Goal: Task Accomplishment & Management: Manage account settings

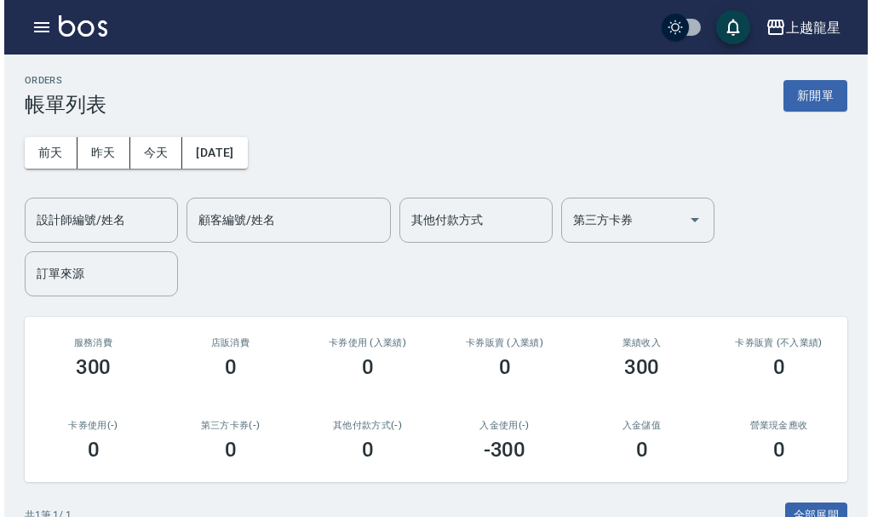
scroll to position [223, 0]
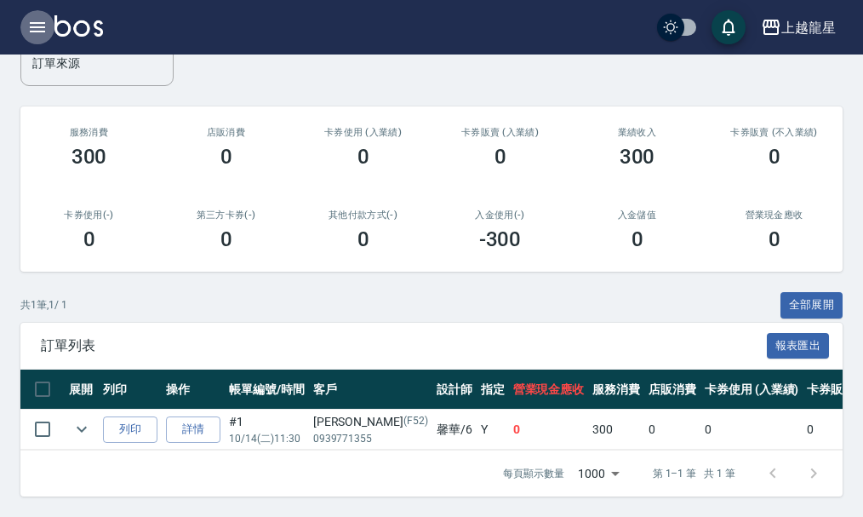
click at [46, 28] on icon "button" at bounding box center [37, 27] width 20 height 20
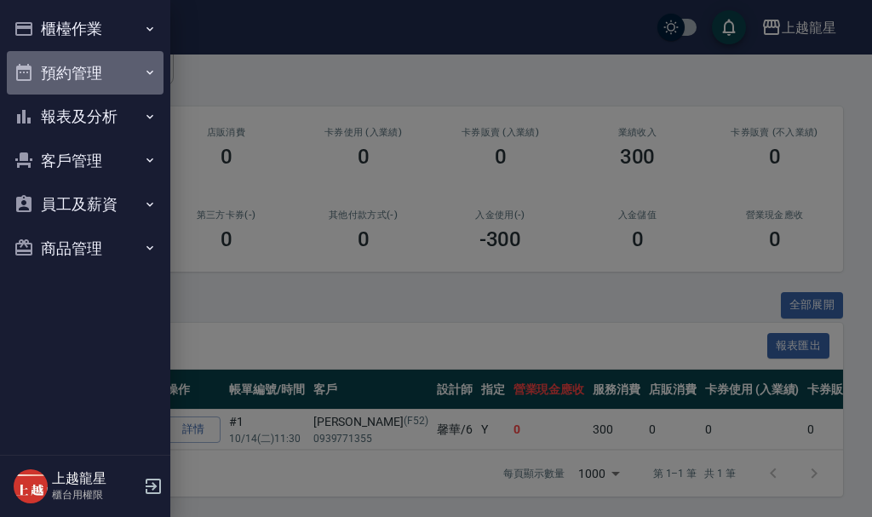
drag, startPoint x: 95, startPoint y: 65, endPoint x: 97, endPoint y: 77, distance: 12.0
click at [95, 65] on button "預約管理" at bounding box center [85, 73] width 157 height 44
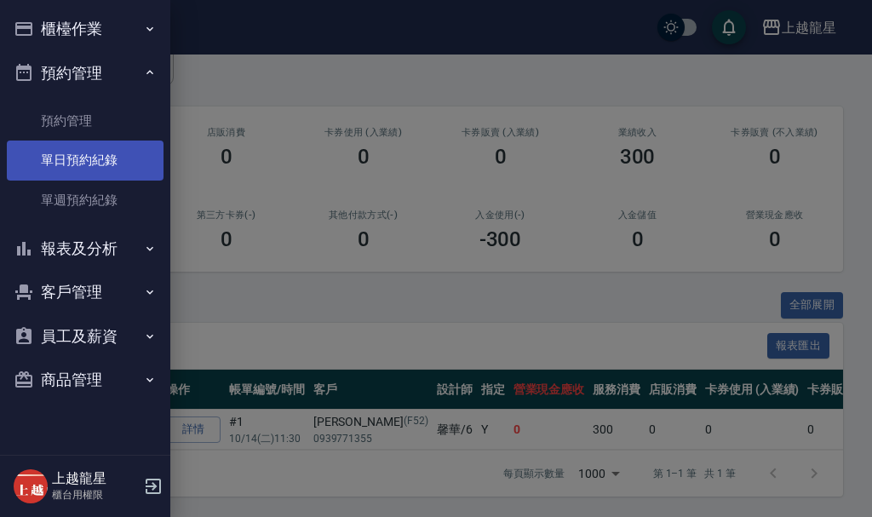
click at [97, 159] on link "單日預約紀錄" at bounding box center [85, 159] width 157 height 39
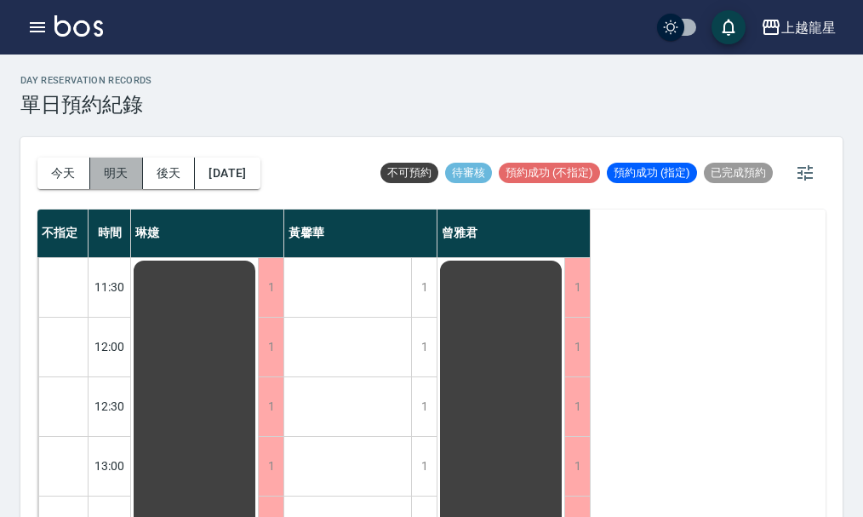
click at [118, 180] on button "明天" at bounding box center [116, 172] width 53 height 31
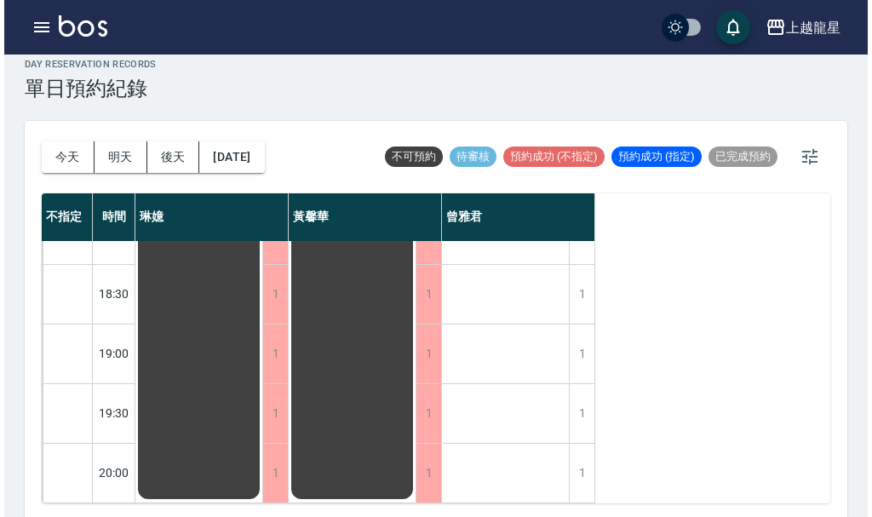
scroll to position [20, 0]
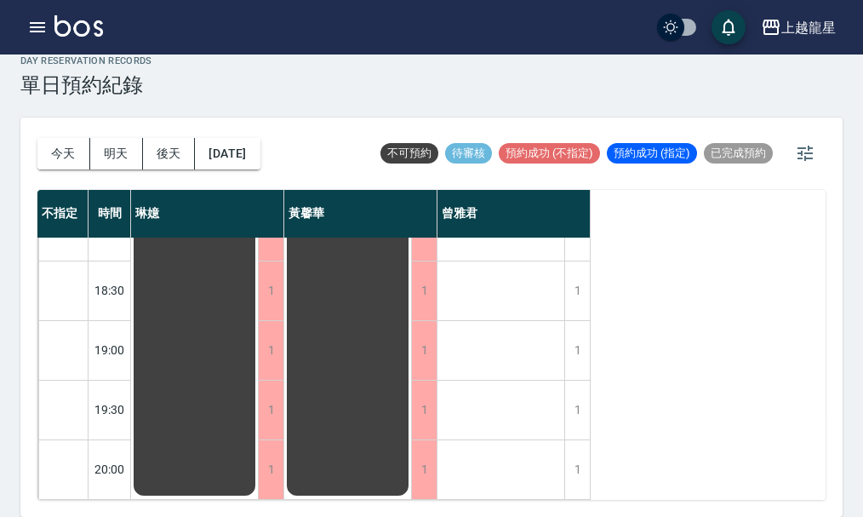
drag, startPoint x: 471, startPoint y: 337, endPoint x: 518, endPoint y: 359, distance: 52.6
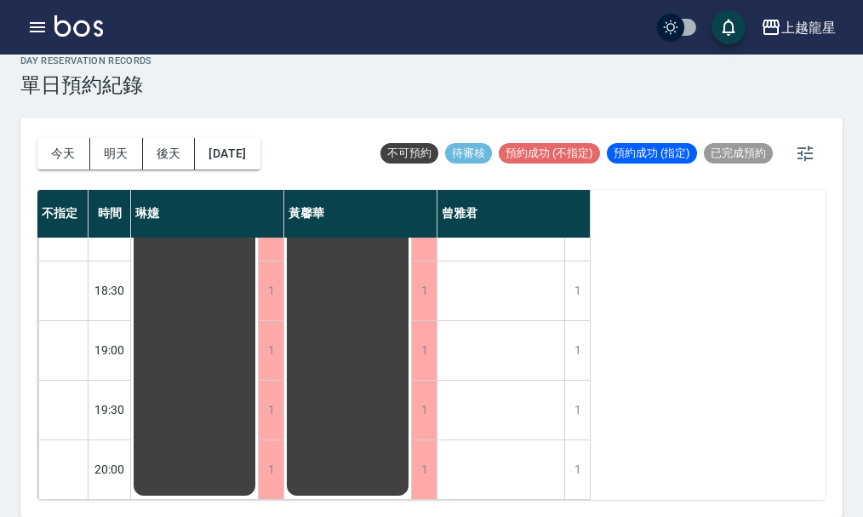
click at [112, 339] on div "19:00" at bounding box center [110, 350] width 43 height 60
drag, startPoint x: 123, startPoint y: 338, endPoint x: 188, endPoint y: 338, distance: 65.6
click at [130, 338] on div "19:00" at bounding box center [110, 350] width 43 height 60
click at [575, 346] on div "1" at bounding box center [577, 350] width 26 height 59
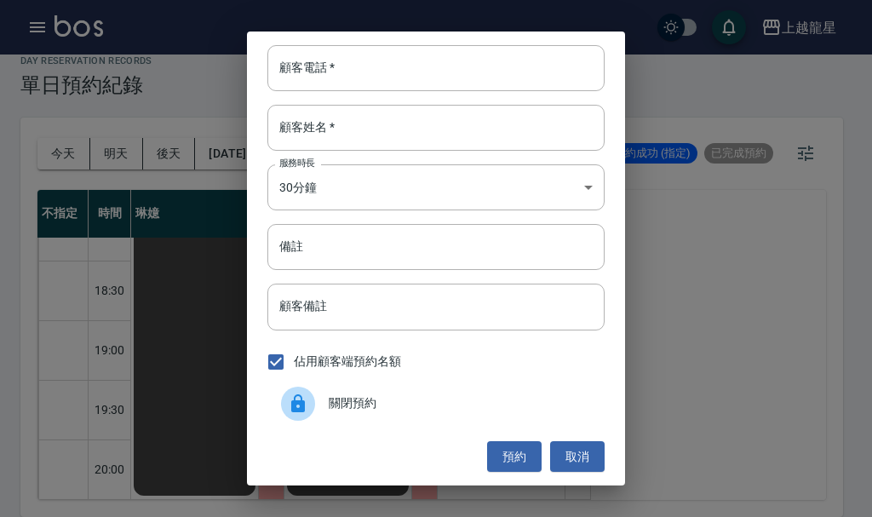
click at [578, 339] on div "顧客電話   * 顧客電話   * 顧客姓名   * 顧客姓名   * 服務時長 30分鐘 1 服務時長 備註 備註 顧客備註 顧客備註 佔用顧客端預約名額 …" at bounding box center [436, 258] width 378 height 454
click at [318, 74] on input "顧客電話   *" at bounding box center [435, 68] width 337 height 46
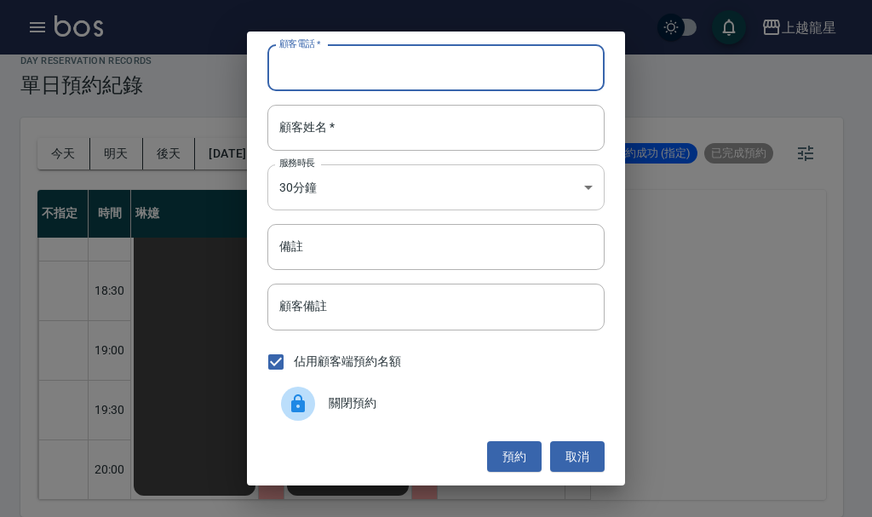
click at [343, 182] on body "上越龍星 登出 櫃檯作業 打帳單 帳單列表 現金收支登錄 高階收支登錄 材料自購登錄 每日結帳 現場電腦打卡 預約管理 預約管理 單日預約紀錄 單週預約紀錄 …" at bounding box center [436, 248] width 872 height 536
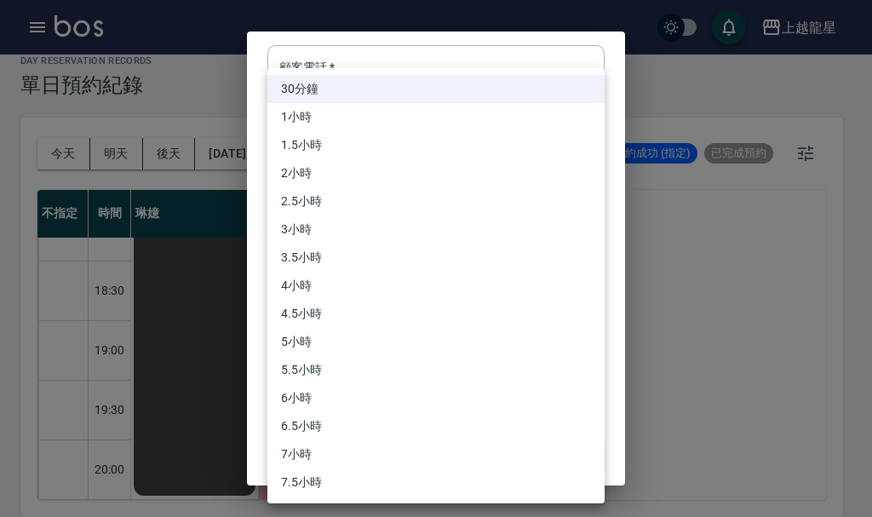
click at [674, 246] on div at bounding box center [436, 258] width 872 height 517
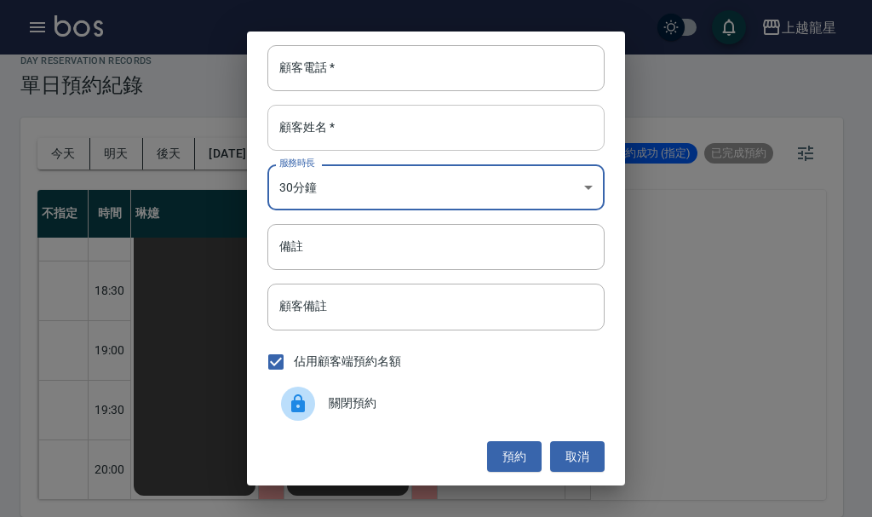
click at [330, 122] on input "顧客姓名   *" at bounding box center [435, 128] width 337 height 46
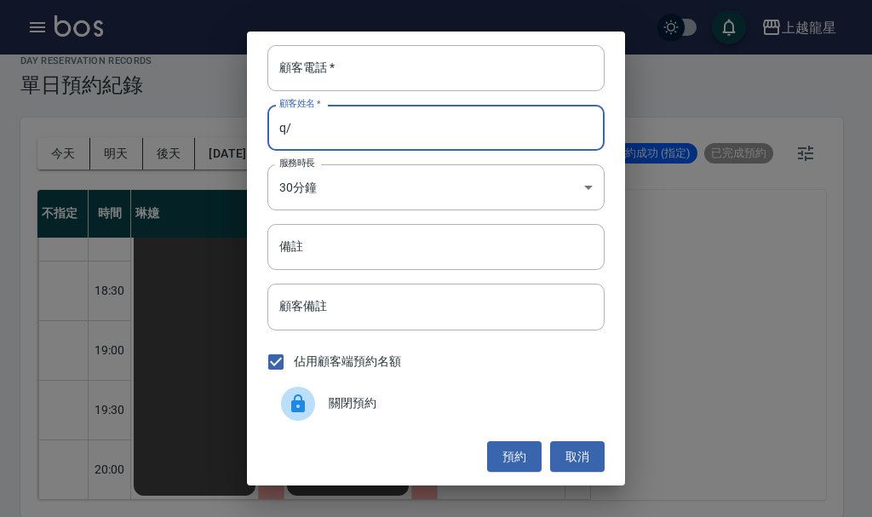
type input "q"
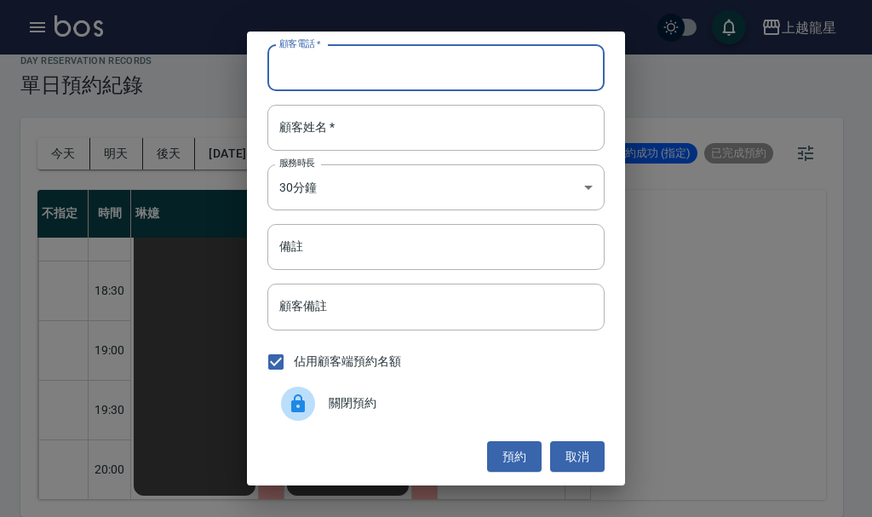
click at [408, 62] on input "顧客電話   *" at bounding box center [435, 68] width 337 height 46
type input "0989923959"
click at [359, 135] on input "顧客姓名   *" at bounding box center [435, 128] width 337 height 46
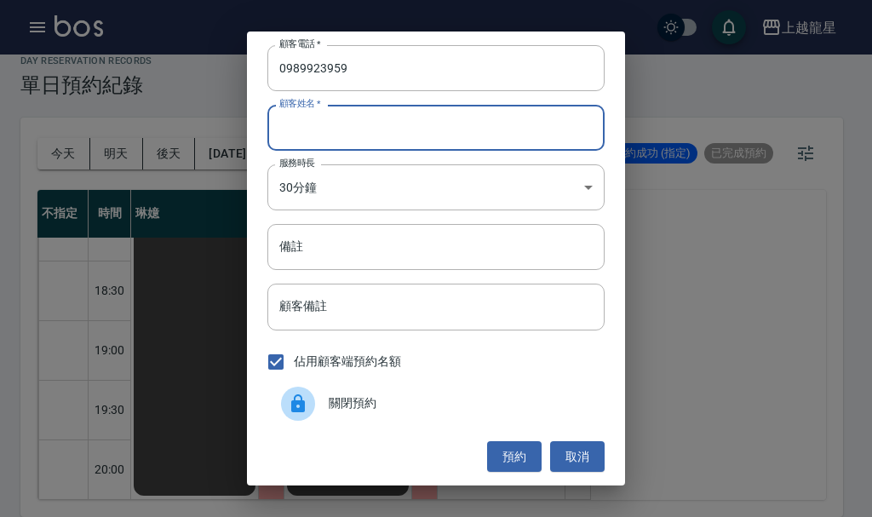
click at [392, 145] on input "顧客姓名   *" at bounding box center [435, 128] width 337 height 46
click at [397, 128] on input "顧客姓名   *" at bounding box center [435, 128] width 337 height 46
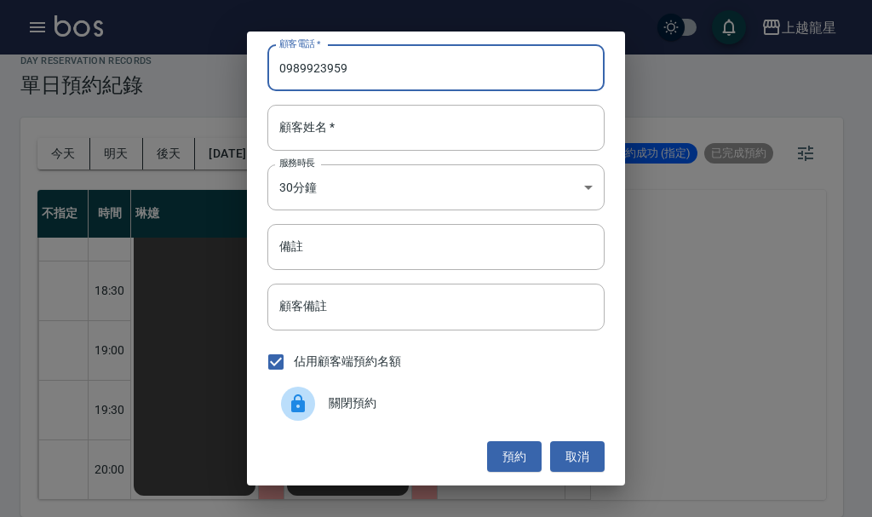
drag, startPoint x: 277, startPoint y: 67, endPoint x: 358, endPoint y: 66, distance: 81.7
click at [358, 66] on input "0989923959" at bounding box center [435, 68] width 337 height 46
click at [348, 134] on input "顧客姓名   *" at bounding box center [435, 128] width 337 height 46
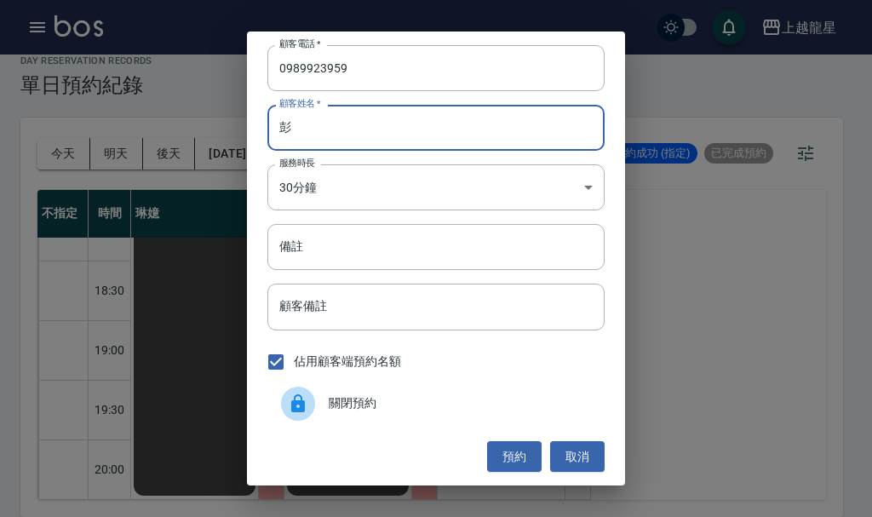
click at [366, 126] on input "彭" at bounding box center [435, 128] width 337 height 46
type input "[PERSON_NAME]"
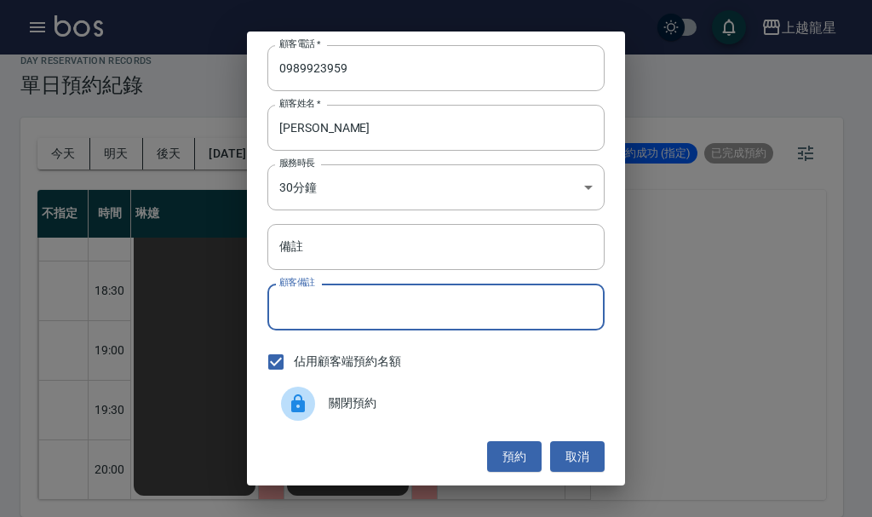
click at [364, 308] on input "顧客備註" at bounding box center [435, 306] width 337 height 46
click at [345, 302] on input "顧客備註" at bounding box center [435, 306] width 337 height 46
type input "單剪"
click at [306, 256] on input "備註" at bounding box center [435, 247] width 337 height 46
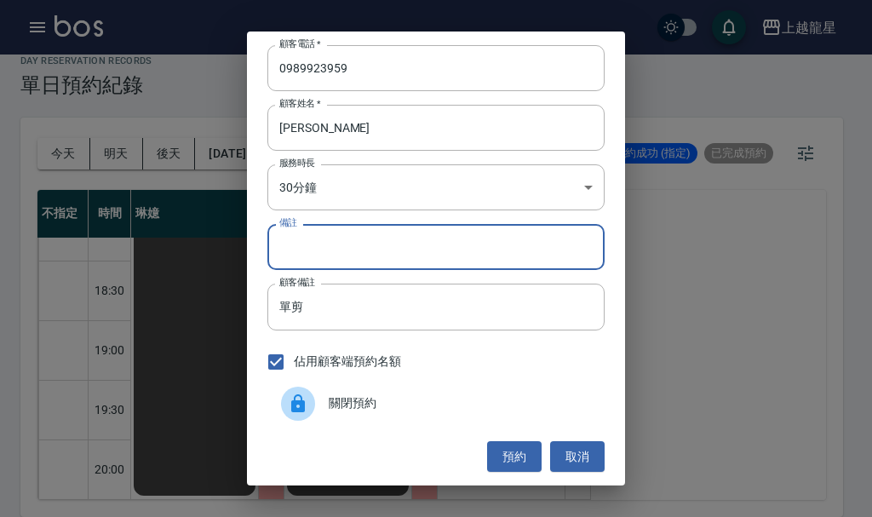
click at [318, 249] on input "備註" at bounding box center [435, 247] width 337 height 46
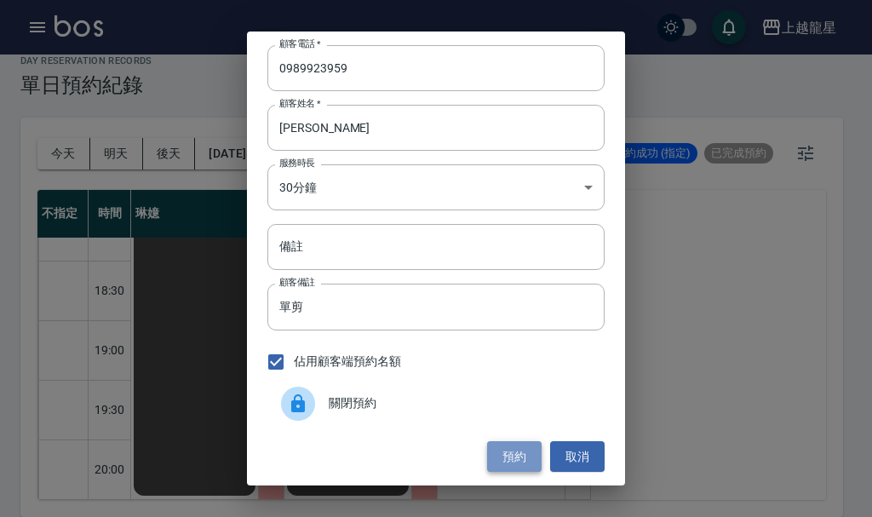
click at [523, 462] on button "預約" at bounding box center [514, 456] width 54 height 31
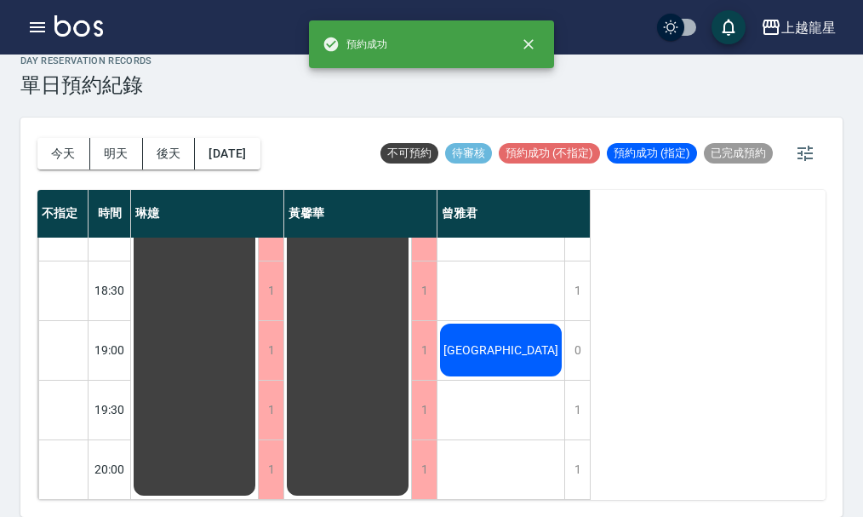
click at [505, 343] on span "[GEOGRAPHIC_DATA]" at bounding box center [501, 350] width 122 height 14
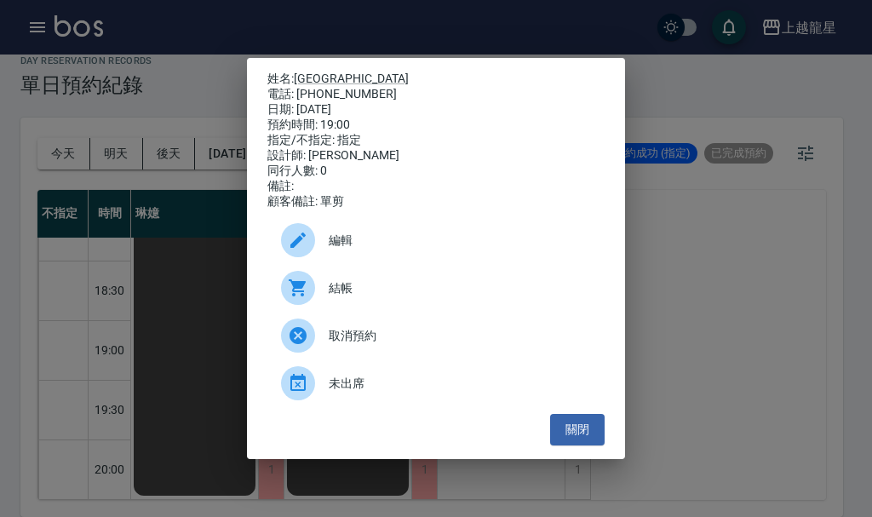
click at [666, 334] on div "姓名: 彭頂堡 電話: [PHONE_NUMBER] 日期: [DATE] 預約時間: 19:00 指定/不指定: 指定 設計師: [PERSON_NAME]…" at bounding box center [436, 258] width 872 height 517
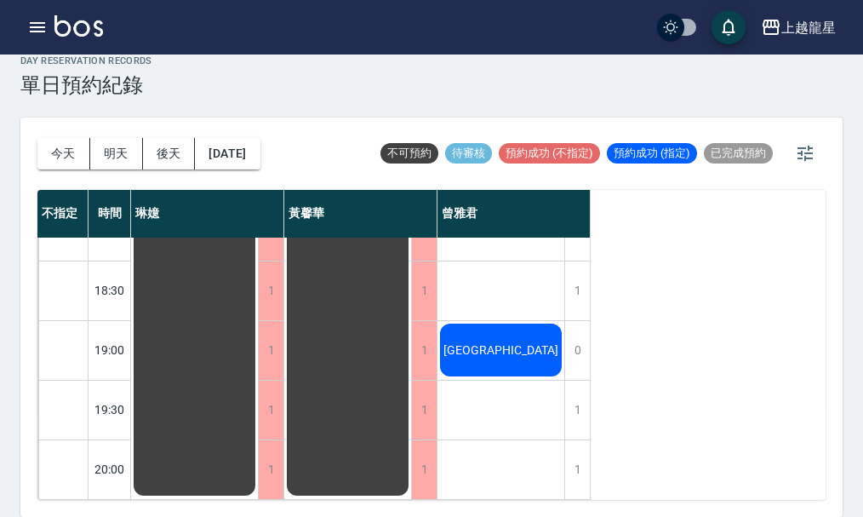
click at [666, 334] on div "不指定 時間 [PERSON_NAME]嬑 [PERSON_NAME] [PERSON_NAME] 11:30 12:00 12:30 13:00 13:30…" at bounding box center [431, 345] width 788 height 310
click at [509, 343] on span "[GEOGRAPHIC_DATA]" at bounding box center [501, 350] width 122 height 14
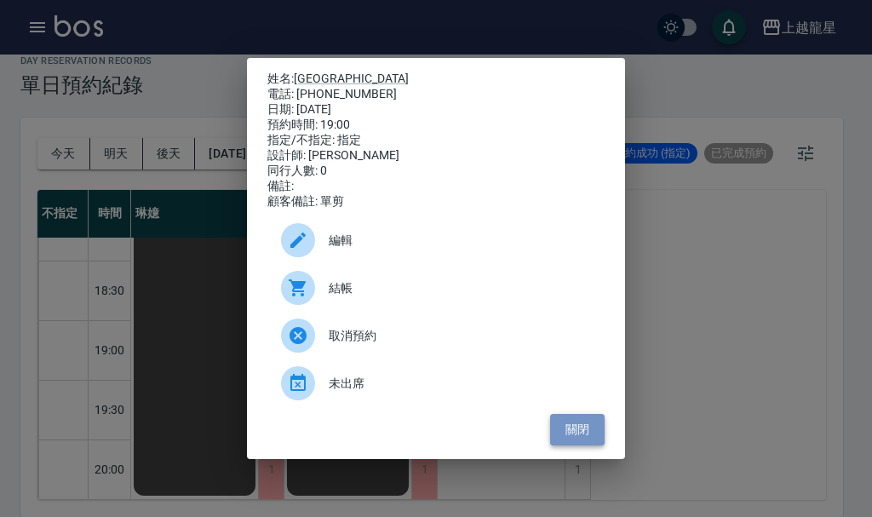
click at [568, 438] on button "關閉" at bounding box center [577, 429] width 54 height 31
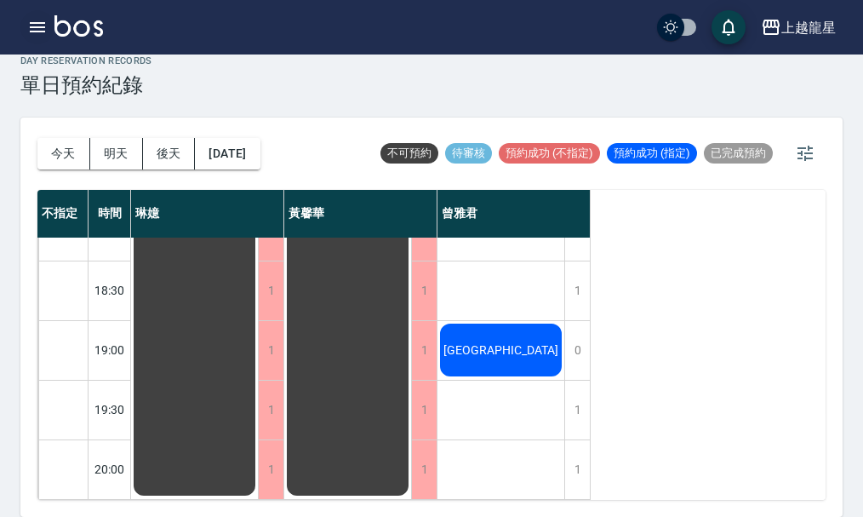
click at [39, 22] on icon "button" at bounding box center [37, 27] width 15 height 10
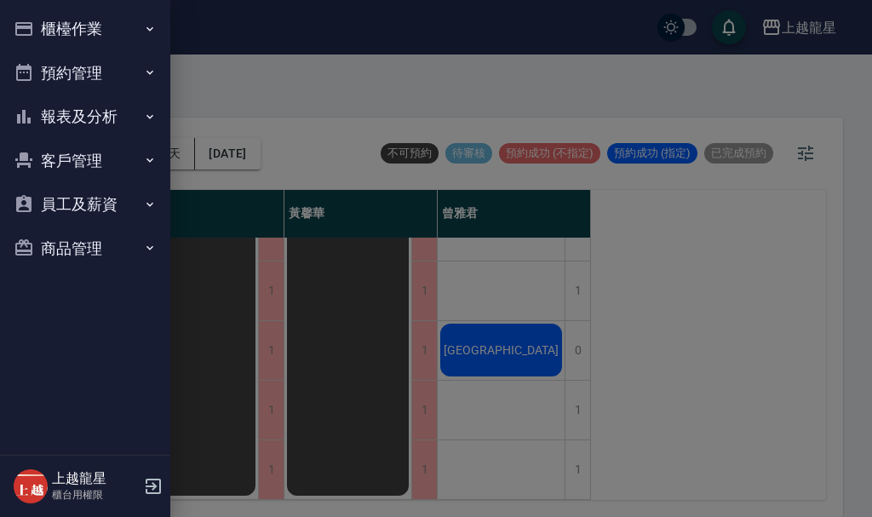
click at [87, 26] on button "櫃檯作業" at bounding box center [85, 29] width 157 height 44
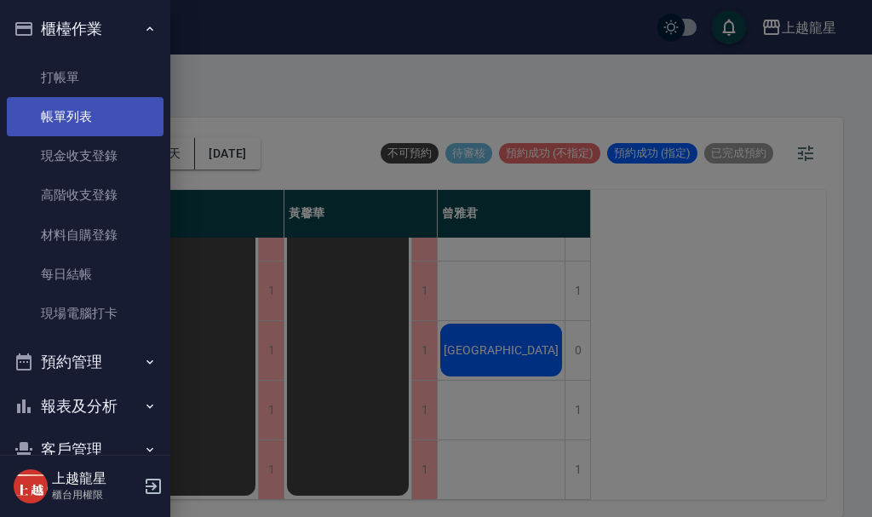
click at [89, 108] on link "帳單列表" at bounding box center [85, 116] width 157 height 39
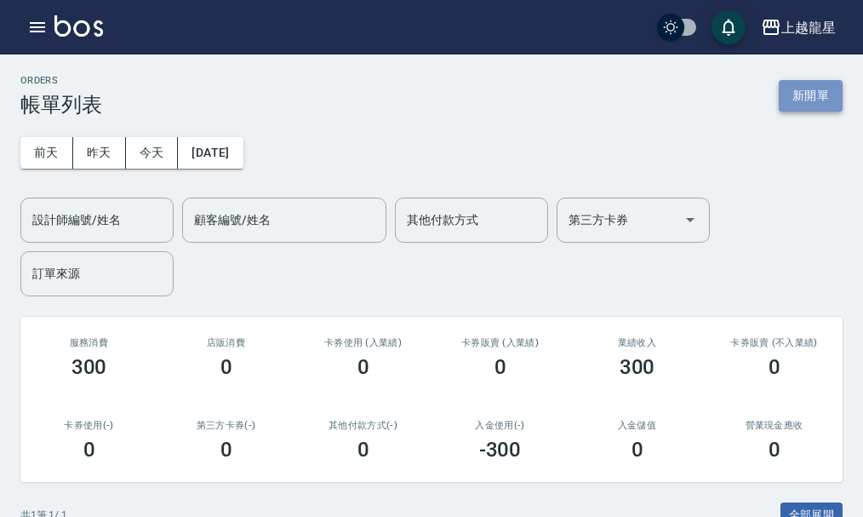
click at [833, 84] on button "新開單" at bounding box center [811, 95] width 64 height 31
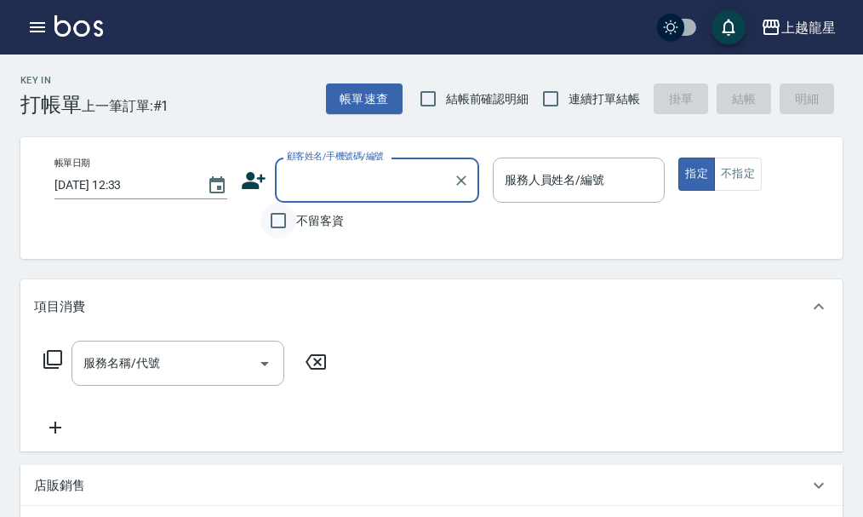
click at [279, 216] on input "不留客資" at bounding box center [279, 221] width 36 height 36
checkbox input "true"
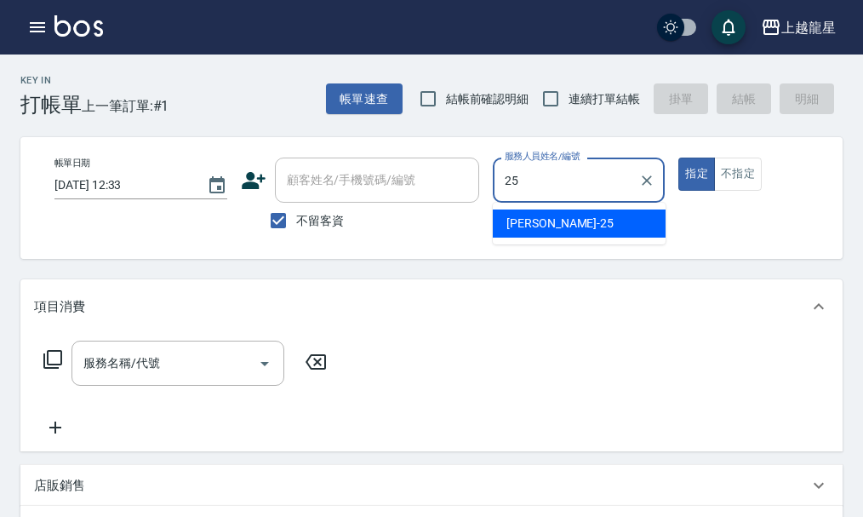
click at [587, 234] on div "淑雲 -25" at bounding box center [579, 223] width 173 height 28
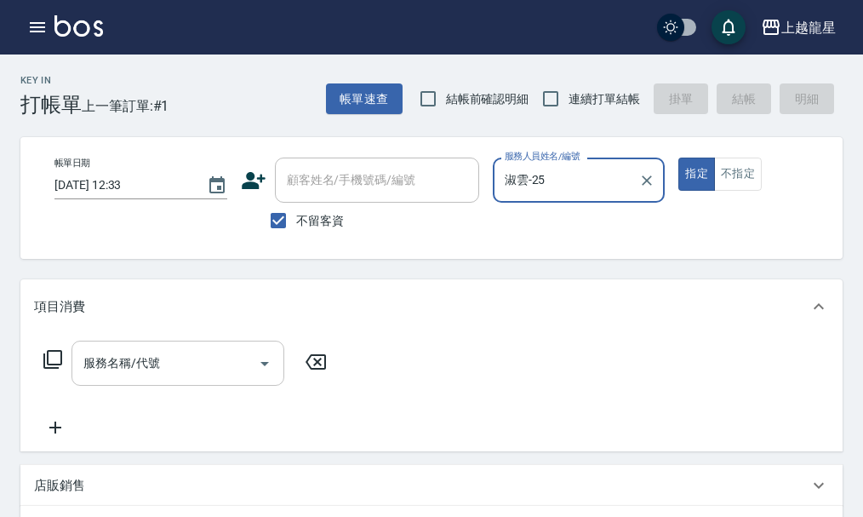
type input "淑雲-25"
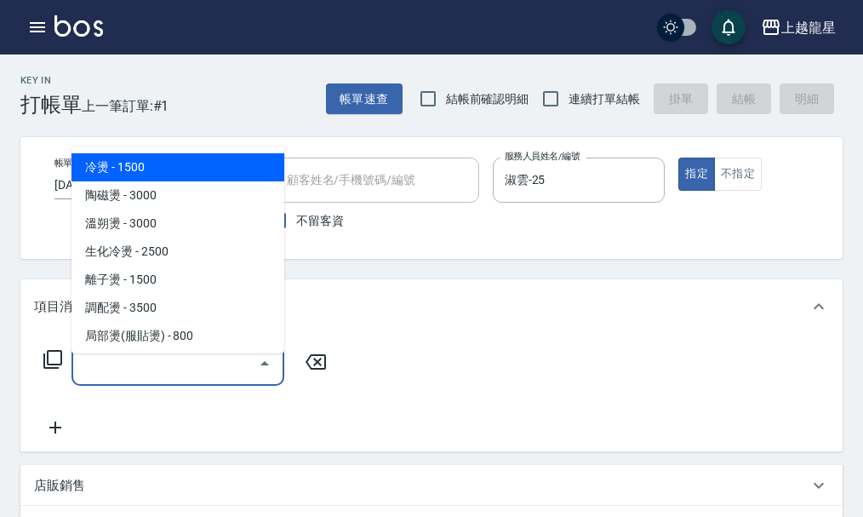
drag, startPoint x: 201, startPoint y: 364, endPoint x: 211, endPoint y: 346, distance: 20.6
click at [207, 361] on input "服務名稱/代號" at bounding box center [165, 363] width 172 height 30
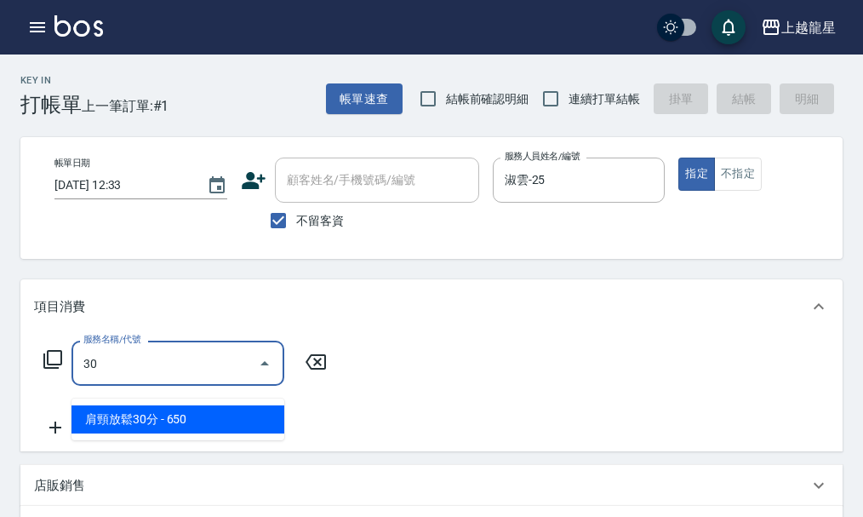
type input "301"
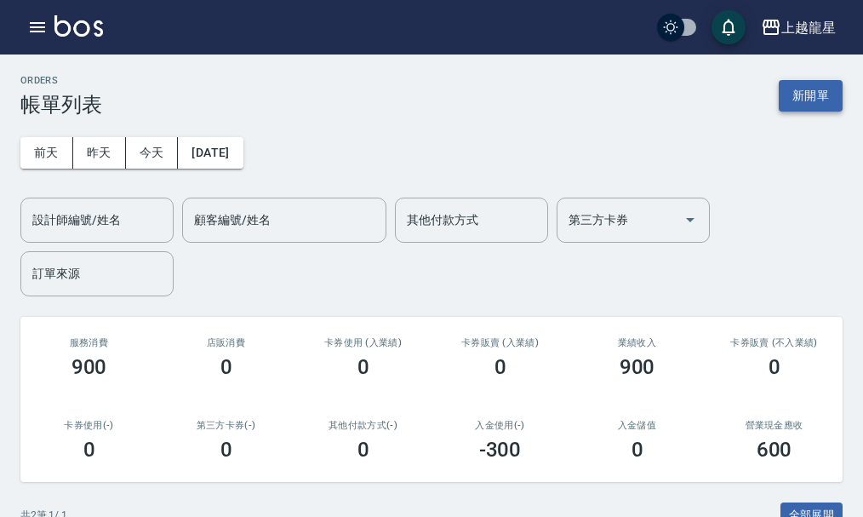
click at [803, 103] on button "新開單" at bounding box center [811, 95] width 64 height 31
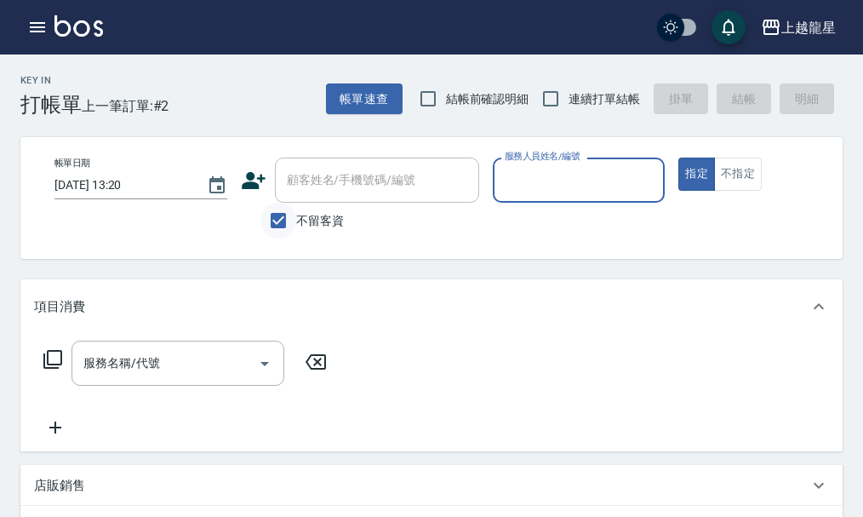
click at [276, 225] on input "不留客資" at bounding box center [279, 221] width 36 height 36
checkbox input "false"
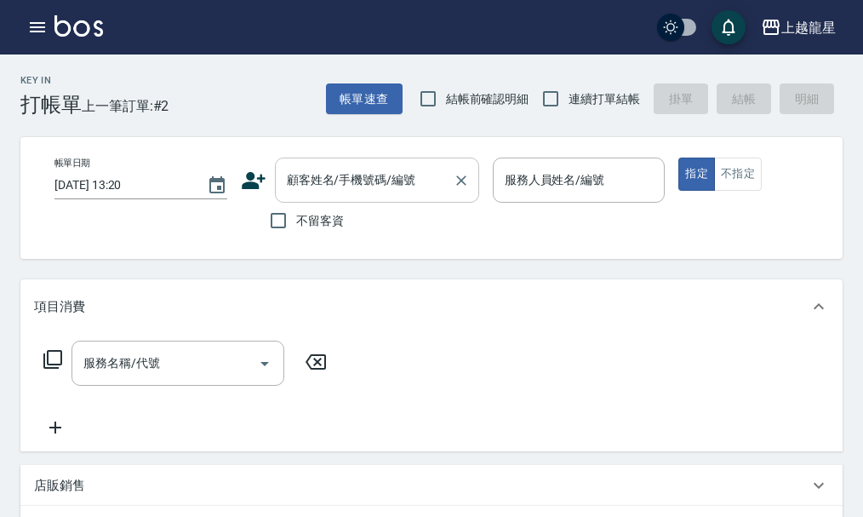
click at [319, 158] on div "顧客姓名/手機號碼/編號" at bounding box center [377, 179] width 204 height 45
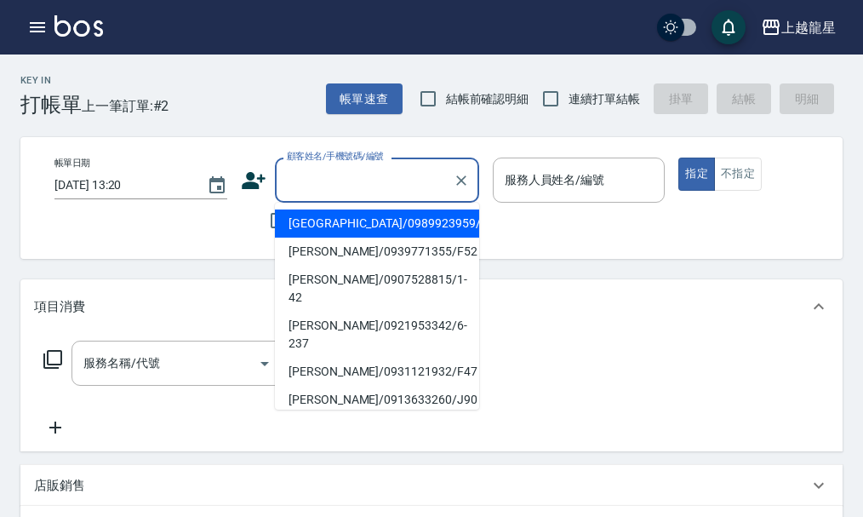
type input "ㄗ"
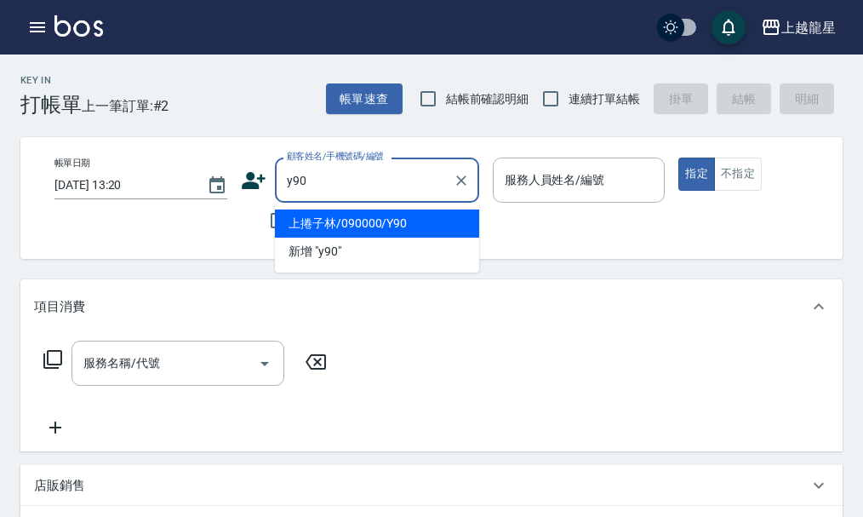
click at [400, 223] on li "上捲子林/090000/Y90" at bounding box center [377, 223] width 204 height 28
type input "上捲子林/090000/Y90"
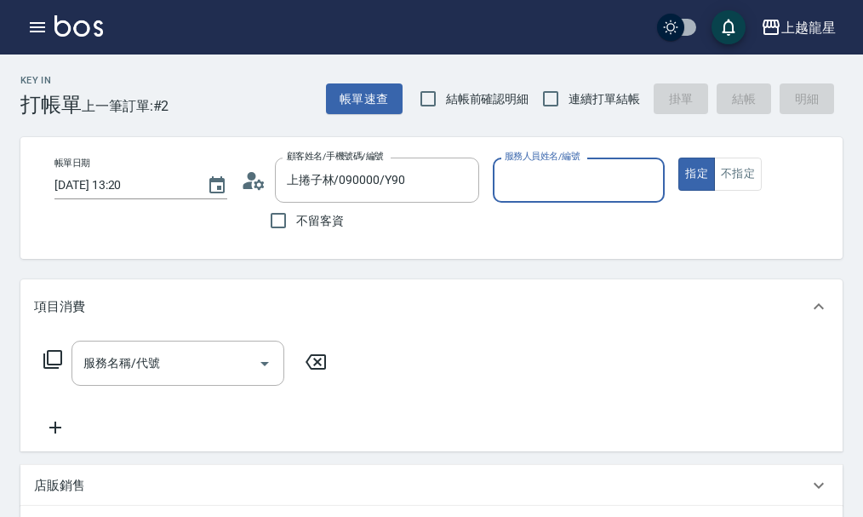
type input "淑雲-25"
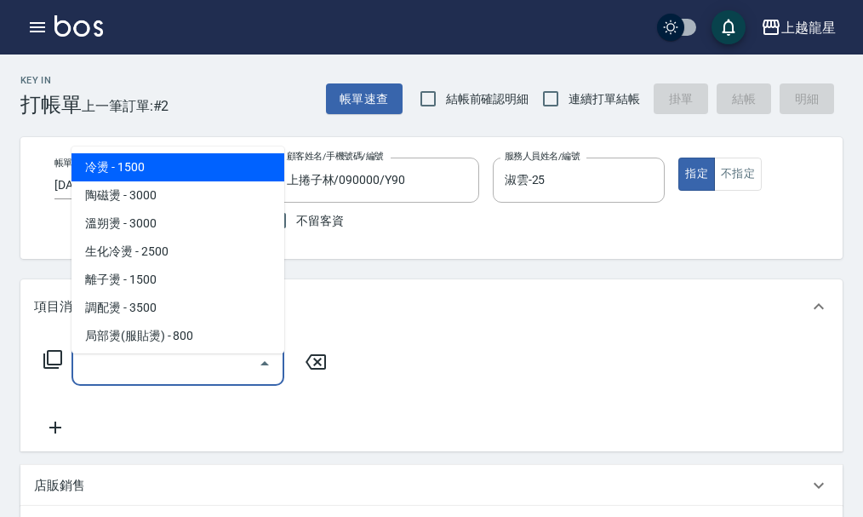
click at [96, 378] on input "服務名稱/代號" at bounding box center [165, 363] width 172 height 30
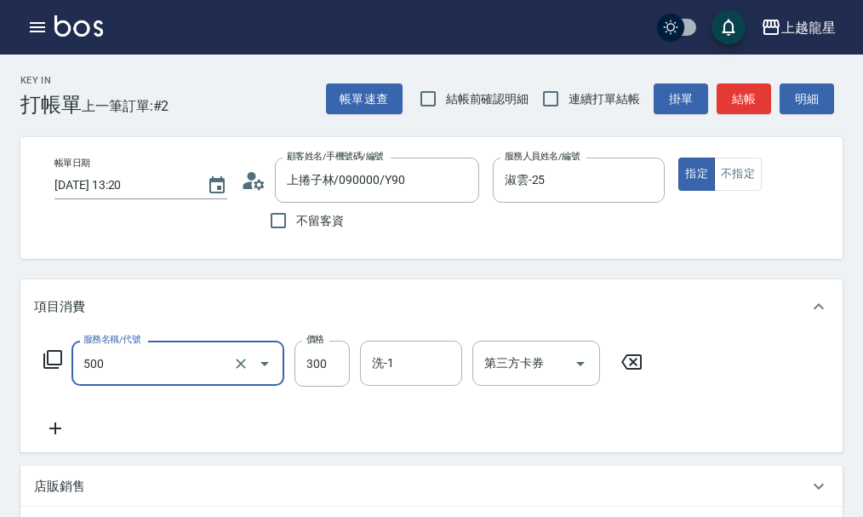
type input "一般洗髮(500)"
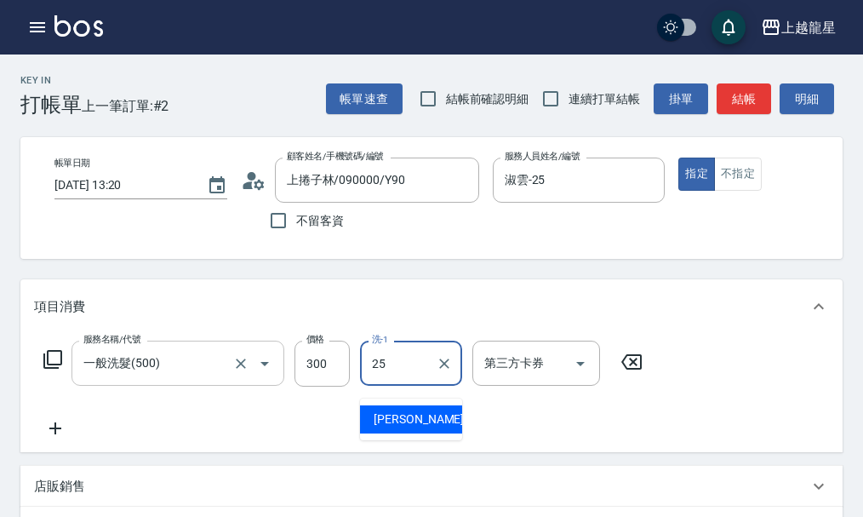
type input "淑雲-25"
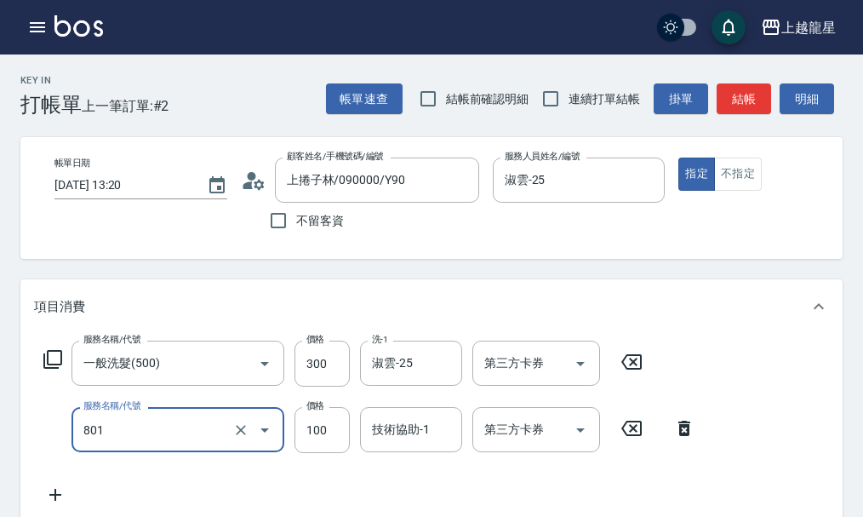
type input "上捲子(801)"
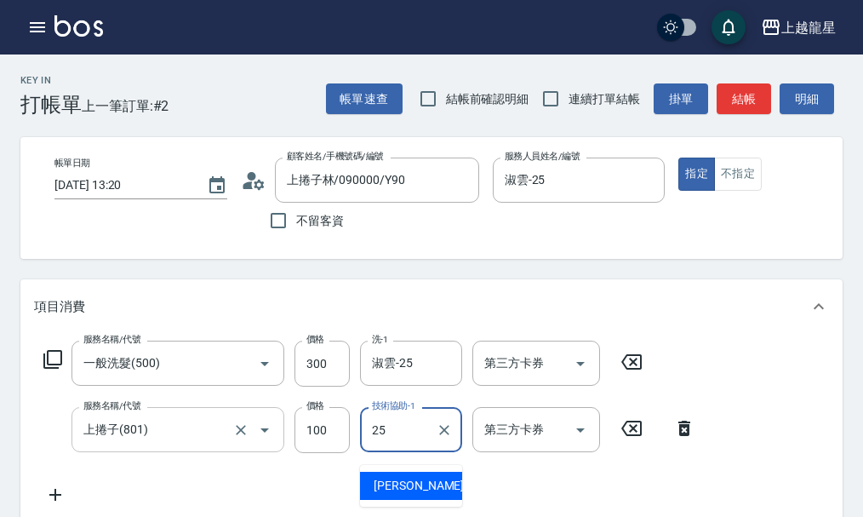
type input "淑雲-25"
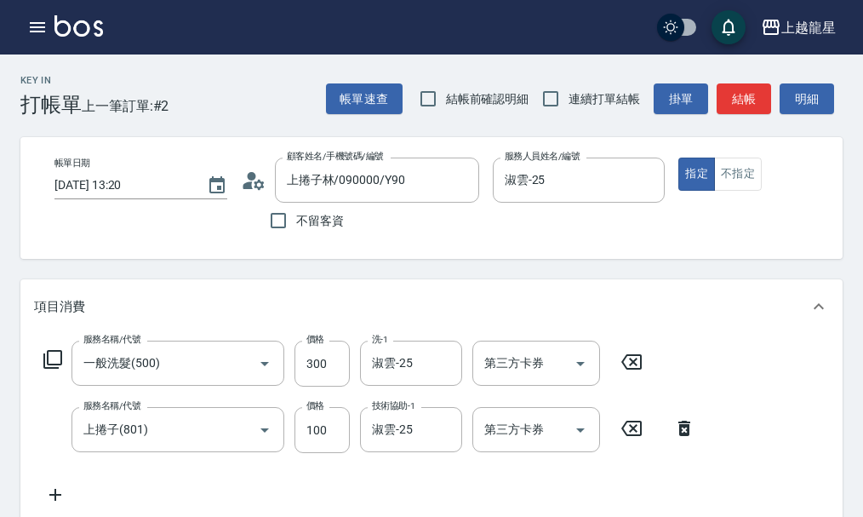
click at [48, 368] on icon at bounding box center [52, 359] width 19 height 19
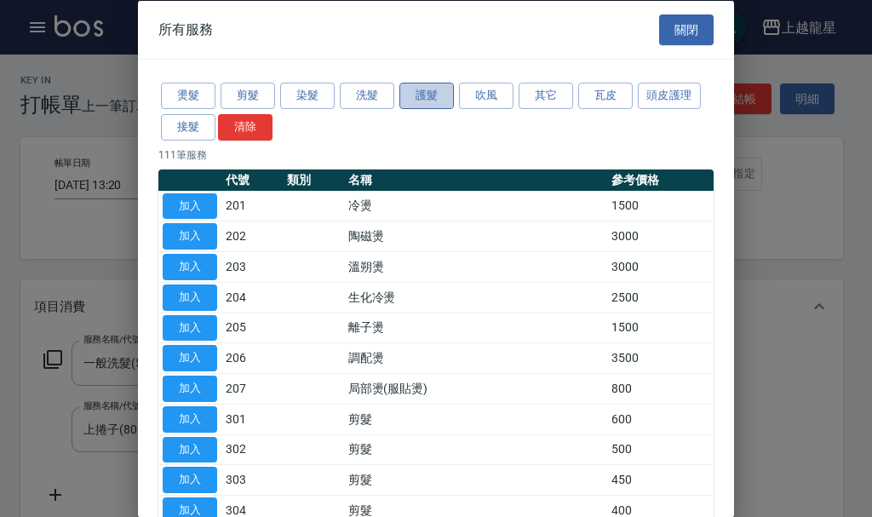
click at [438, 88] on button "護髮" at bounding box center [426, 96] width 54 height 26
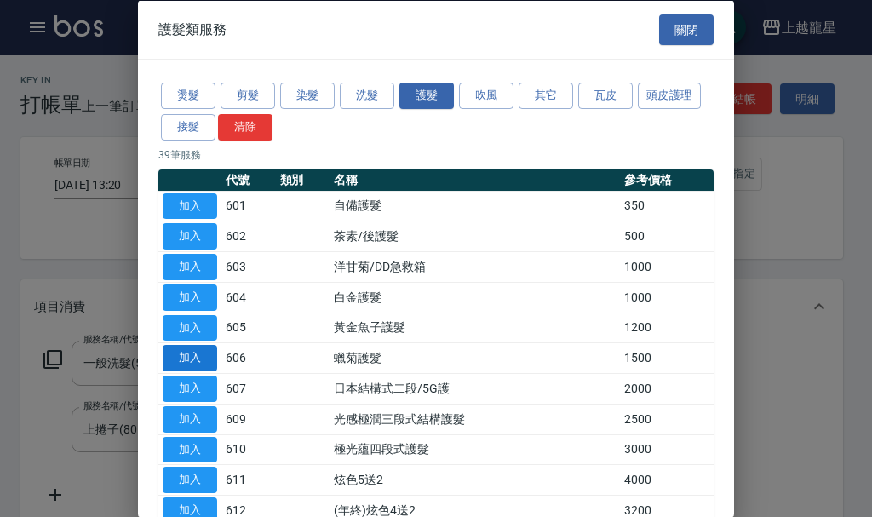
click at [192, 357] on button "加入" at bounding box center [190, 358] width 54 height 26
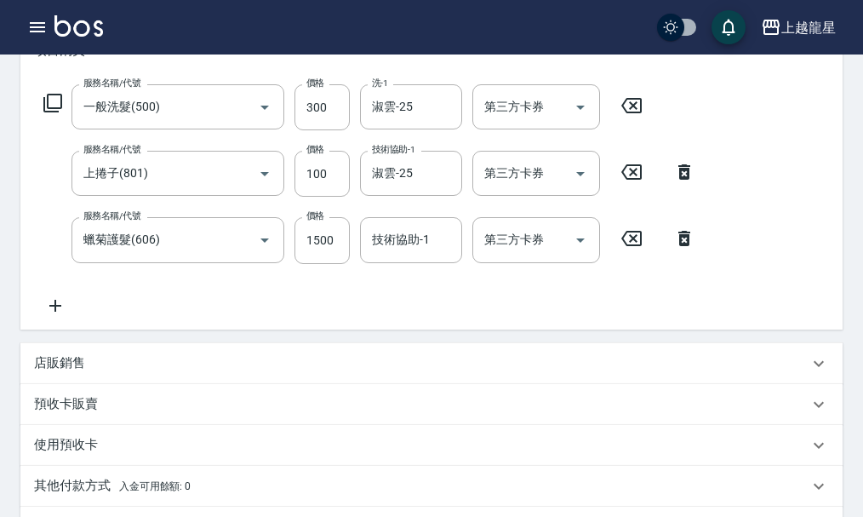
scroll to position [341, 0]
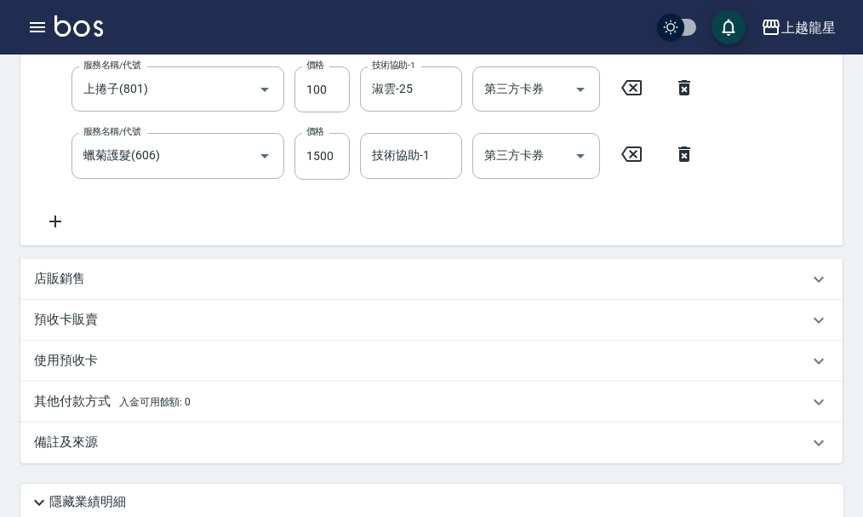
click at [416, 168] on input "技術協助-1" at bounding box center [411, 155] width 87 height 30
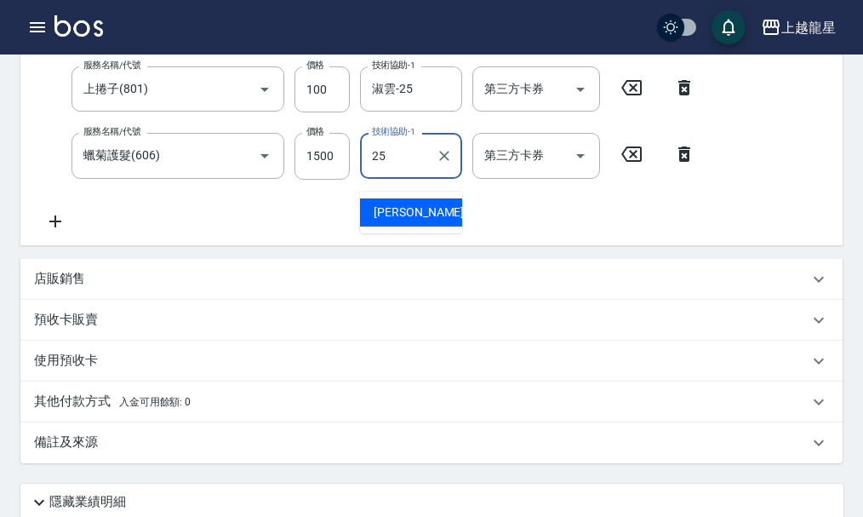
type input "淑雲-25"
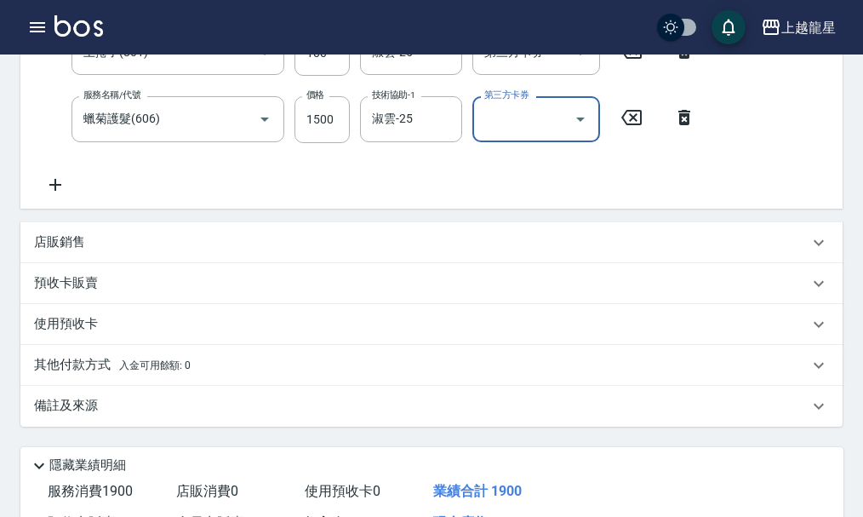
scroll to position [582, 0]
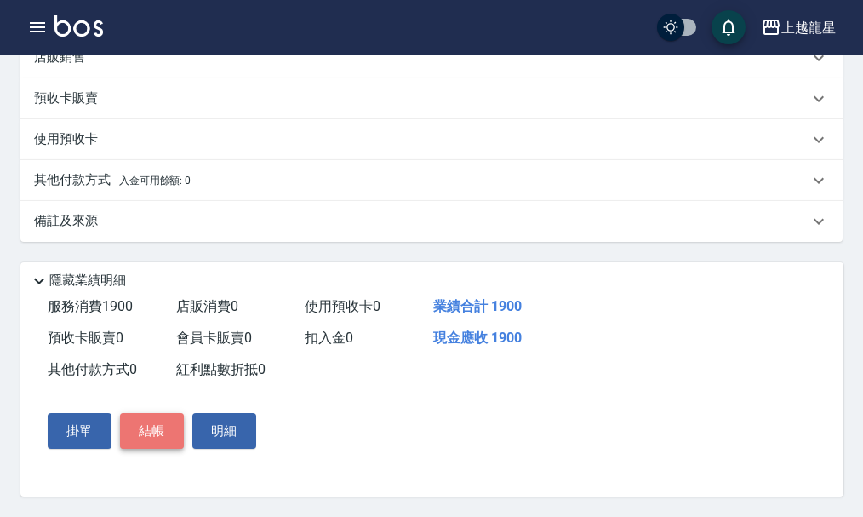
click at [147, 442] on button "結帳" at bounding box center [152, 431] width 64 height 36
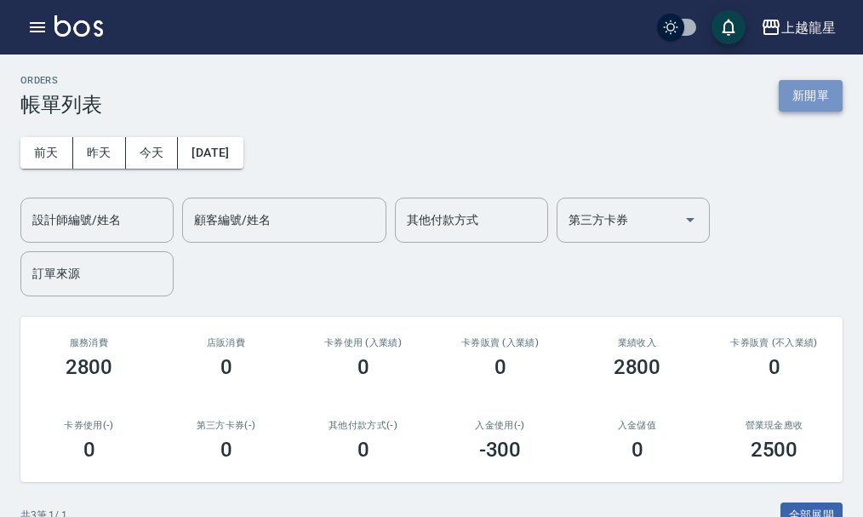
click at [825, 95] on button "新開單" at bounding box center [811, 95] width 64 height 31
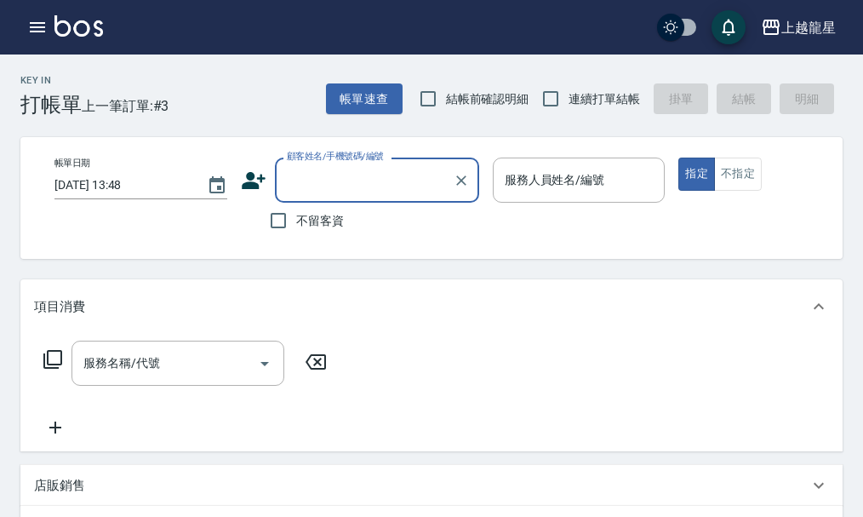
click at [348, 169] on input "顧客姓名/手機號碼/編號" at bounding box center [364, 180] width 163 height 30
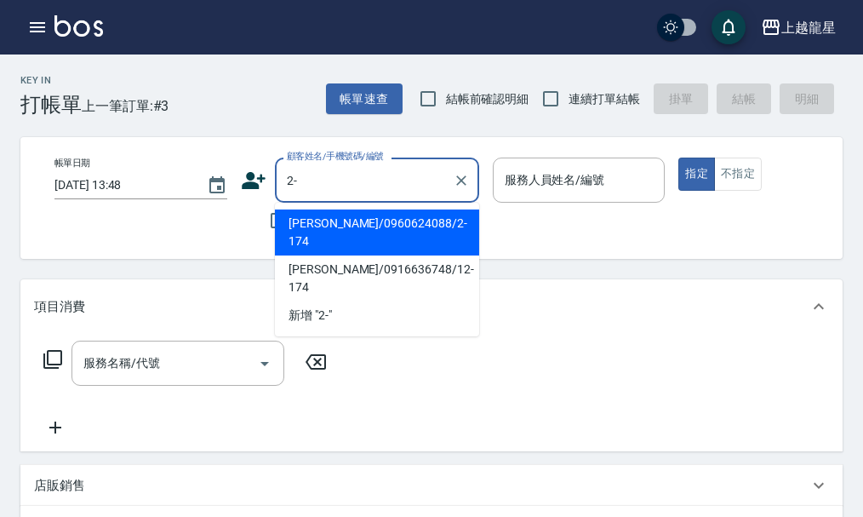
type input "2"
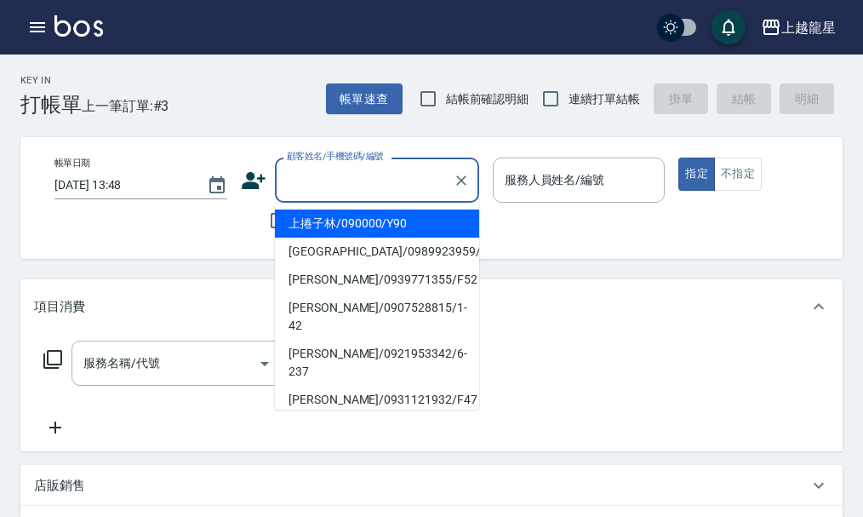
type input "5"
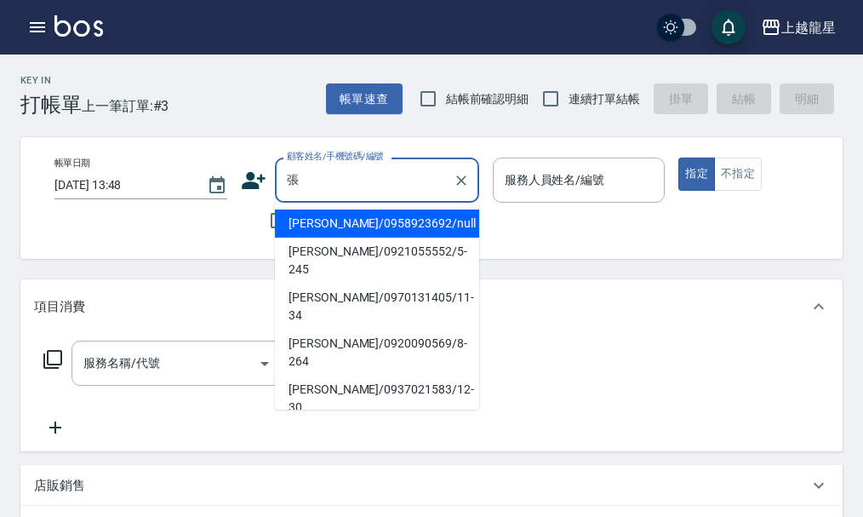
click at [356, 449] on li "[PERSON_NAME]/0921417699/2-147" at bounding box center [377, 472] width 204 height 46
type input "[PERSON_NAME]/0921417699/2-147"
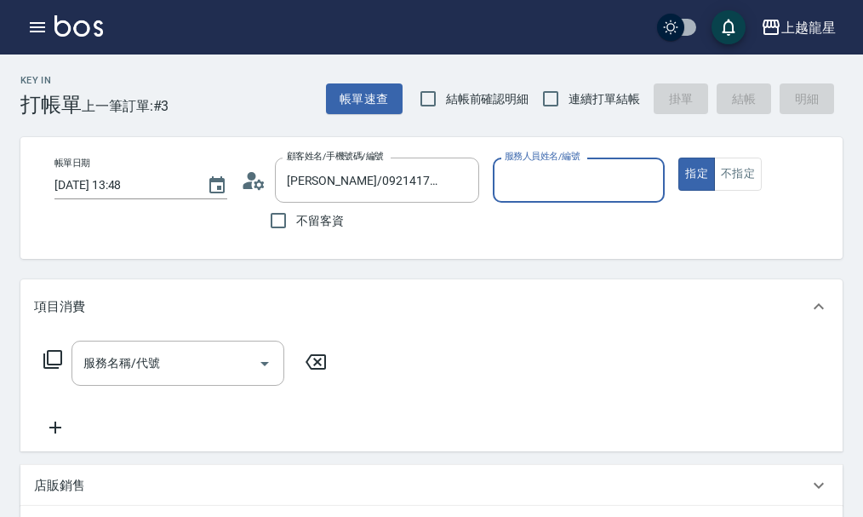
type input "馨華-6"
click at [103, 386] on div "服務名稱/代號" at bounding box center [178, 363] width 213 height 45
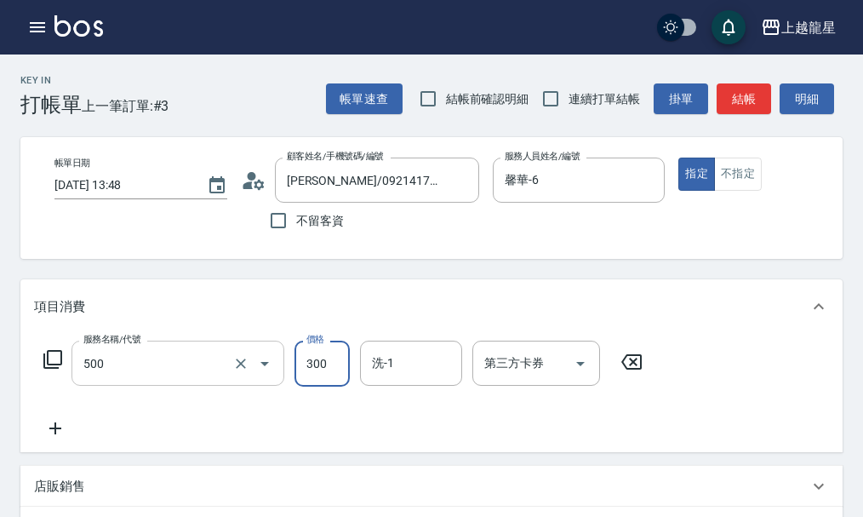
type input "一般洗髮(500)"
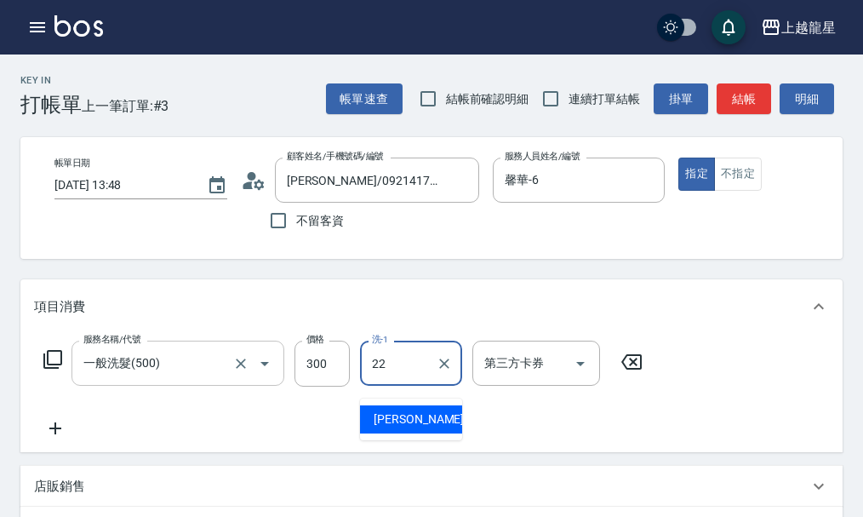
type input "[PERSON_NAME]-22"
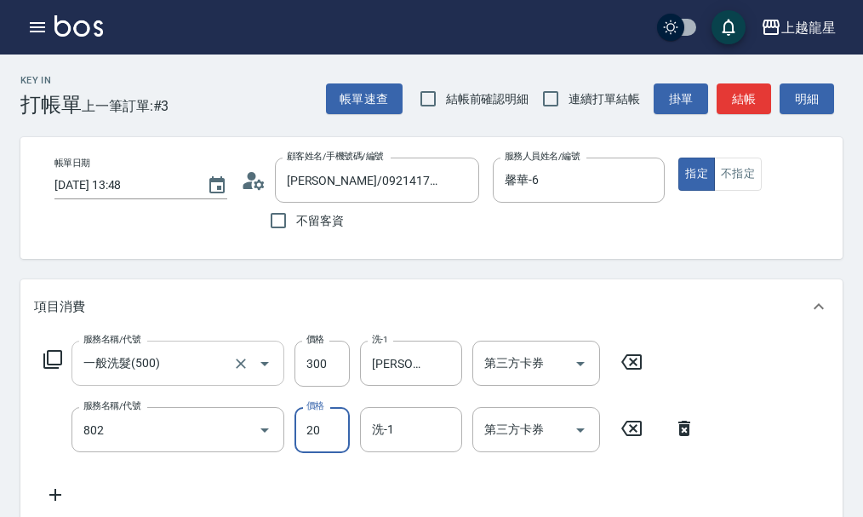
type input "潤絲(802)"
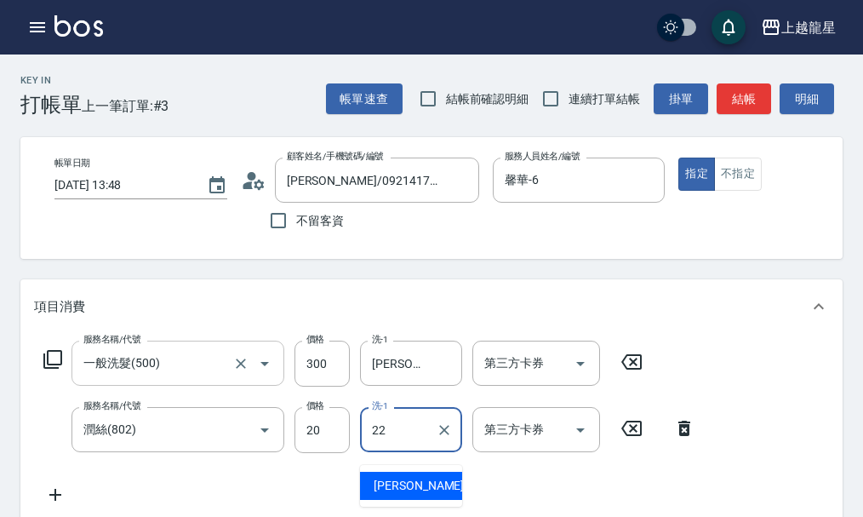
type input "[PERSON_NAME]-22"
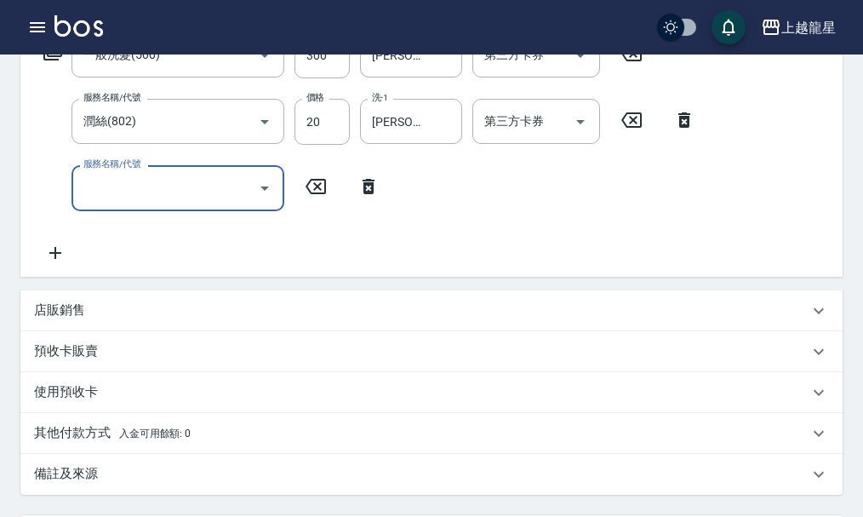
scroll to position [581, 0]
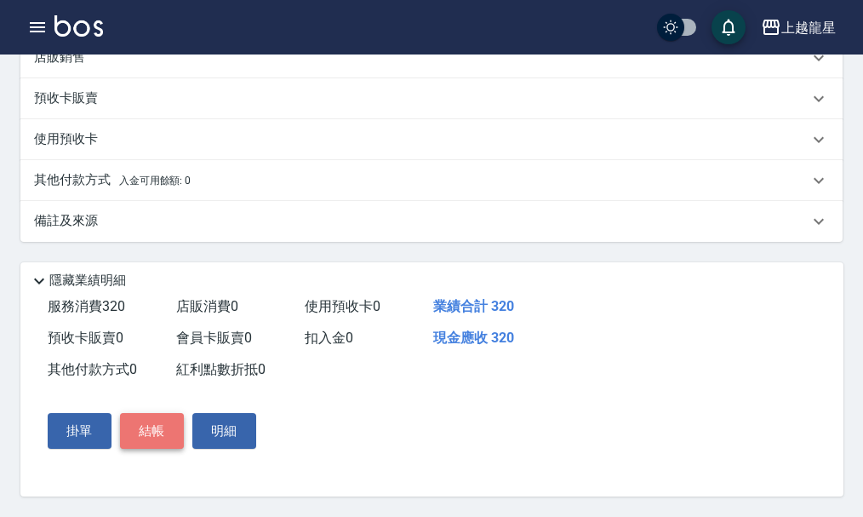
click at [149, 428] on button "結帳" at bounding box center [152, 431] width 64 height 36
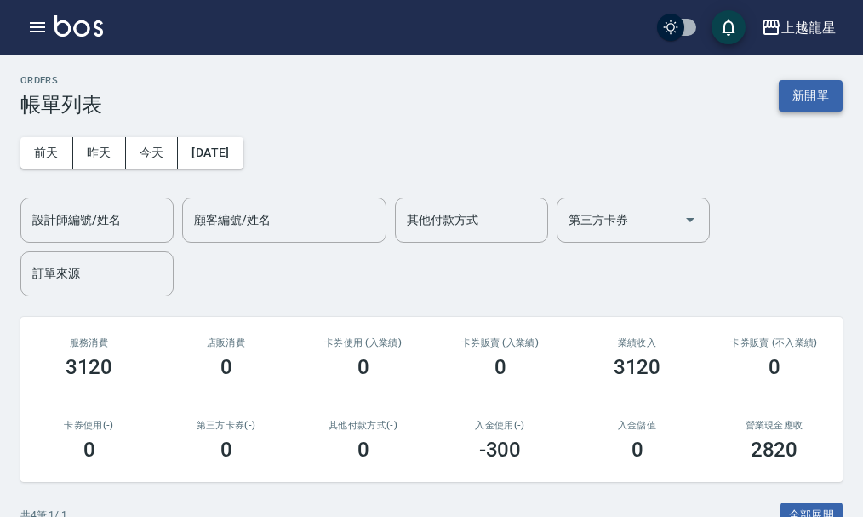
click at [805, 104] on button "新開單" at bounding box center [811, 95] width 64 height 31
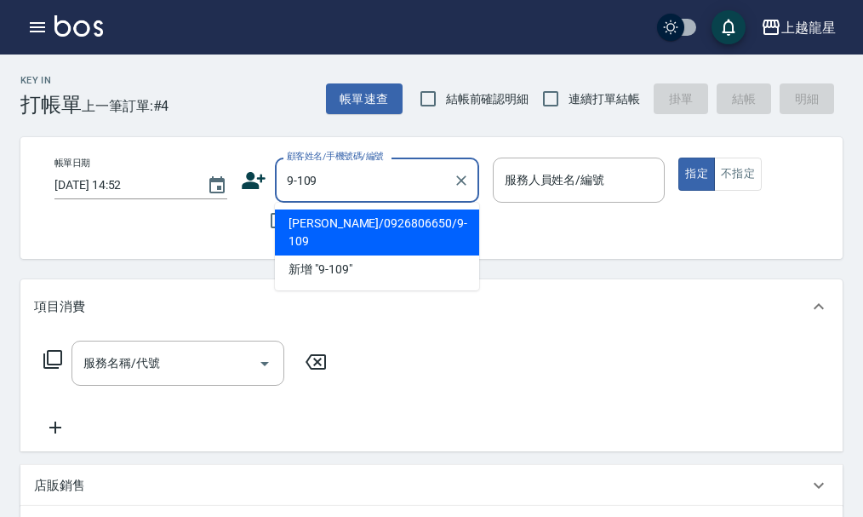
click at [345, 215] on li "[PERSON_NAME]/0926806650/9-109" at bounding box center [377, 232] width 204 height 46
type input "[PERSON_NAME]/0926806650/9-109"
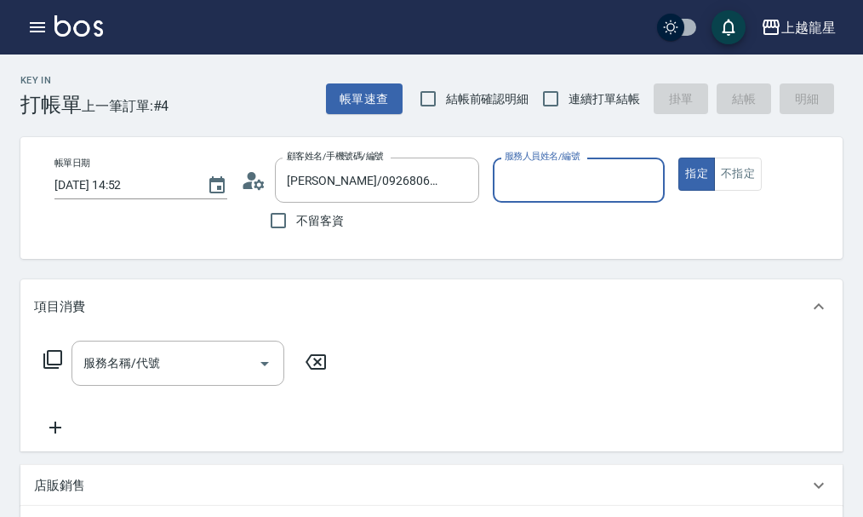
type input "淑雲-25"
drag, startPoint x: 151, startPoint y: 374, endPoint x: 93, endPoint y: 390, distance: 60.1
click at [152, 369] on input "服務名稱/代號" at bounding box center [165, 363] width 172 height 30
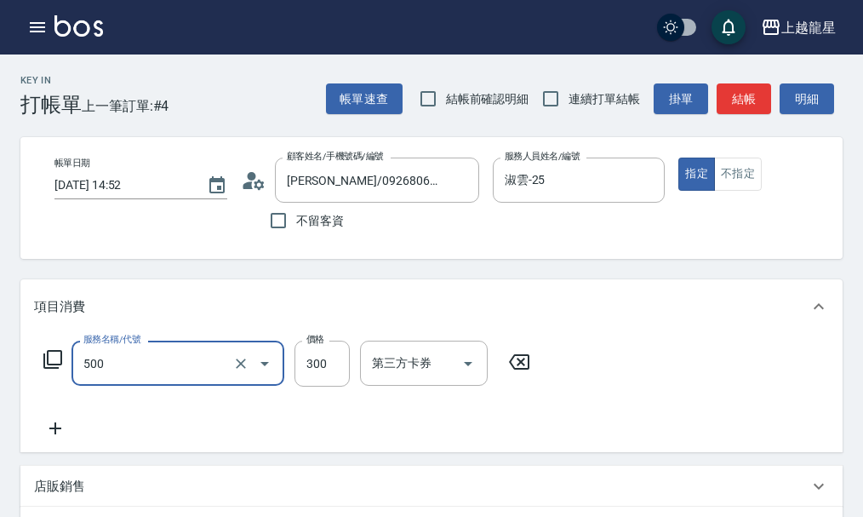
type input "一般洗髮(500)"
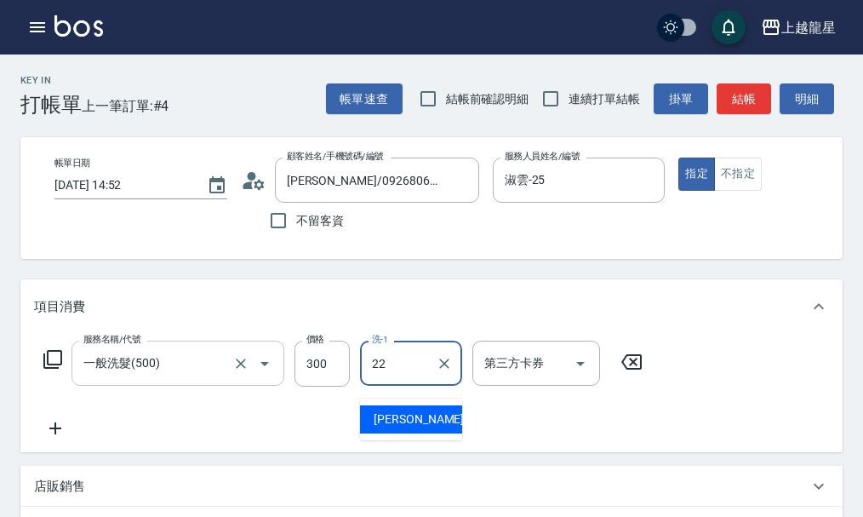
type input "[PERSON_NAME]-22"
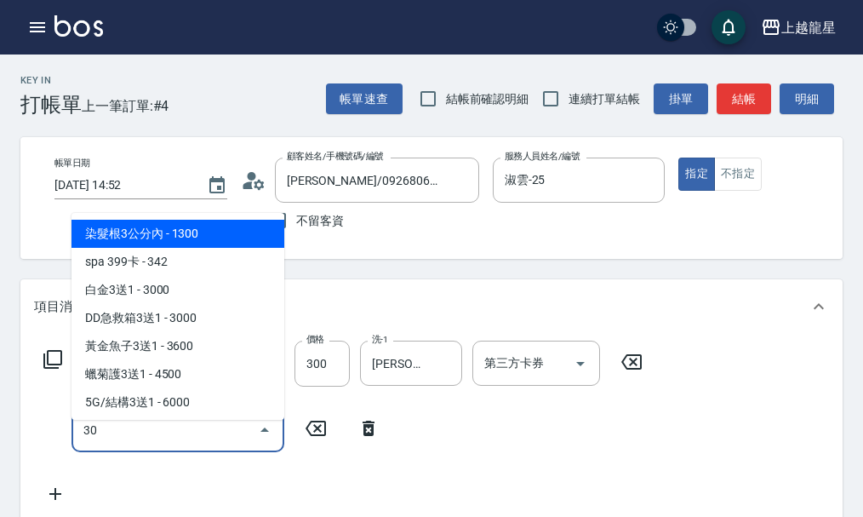
type input "302"
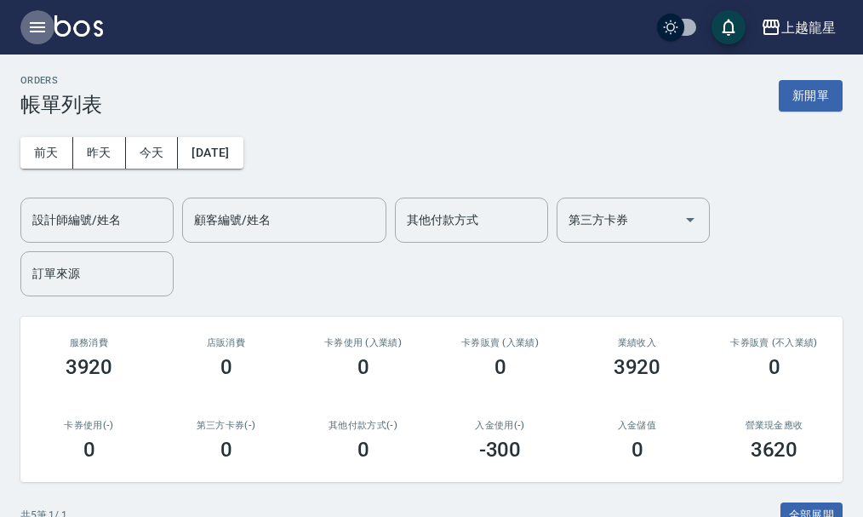
click at [42, 20] on icon "button" at bounding box center [37, 27] width 20 height 20
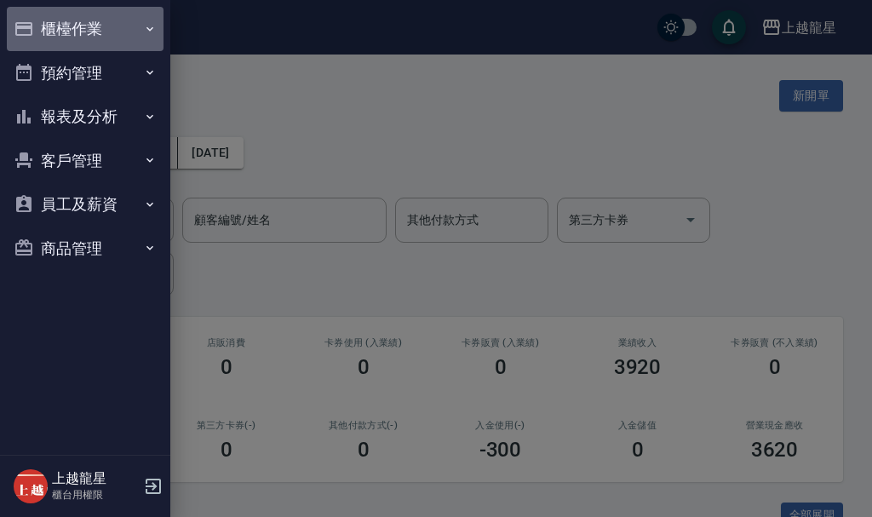
click at [54, 31] on button "櫃檯作業" at bounding box center [85, 29] width 157 height 44
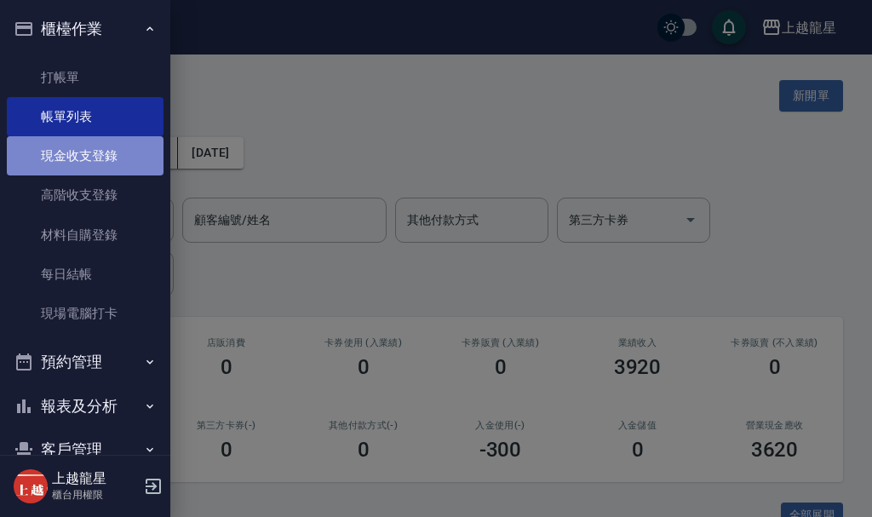
click at [107, 163] on link "現金收支登錄" at bounding box center [85, 155] width 157 height 39
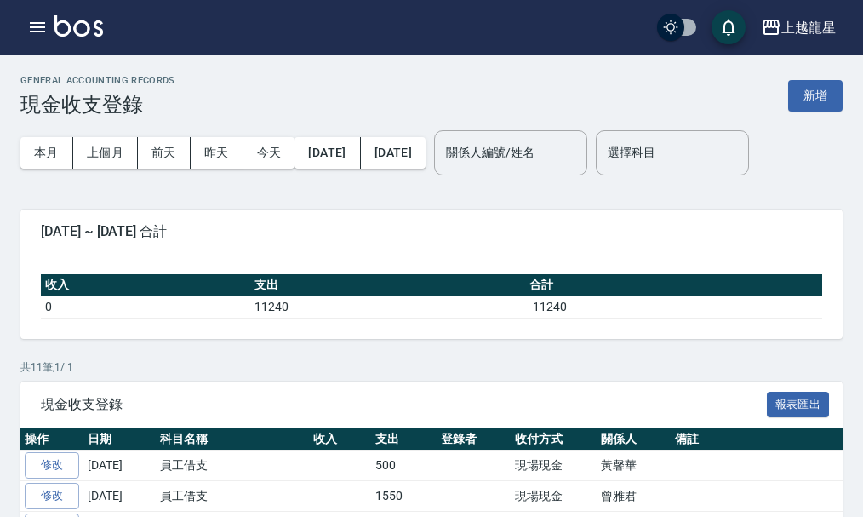
click at [813, 89] on button "新增" at bounding box center [815, 95] width 54 height 31
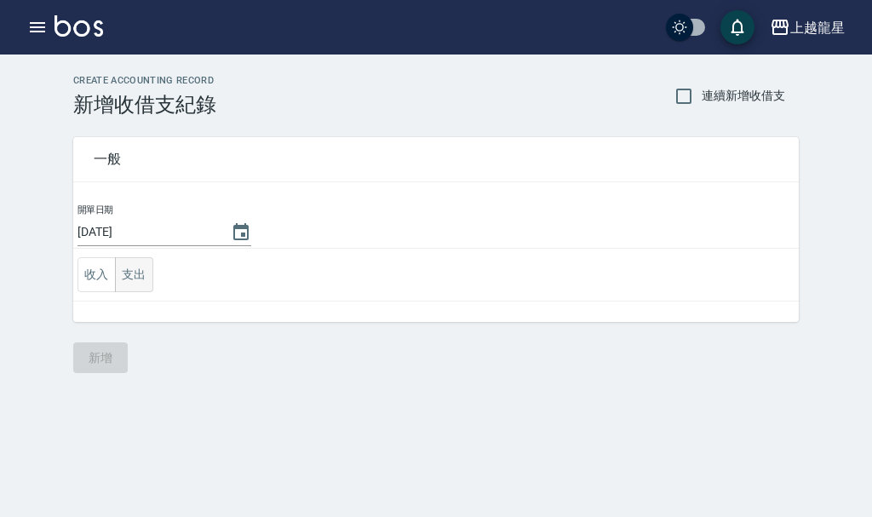
click at [146, 286] on button "支出" at bounding box center [134, 274] width 38 height 35
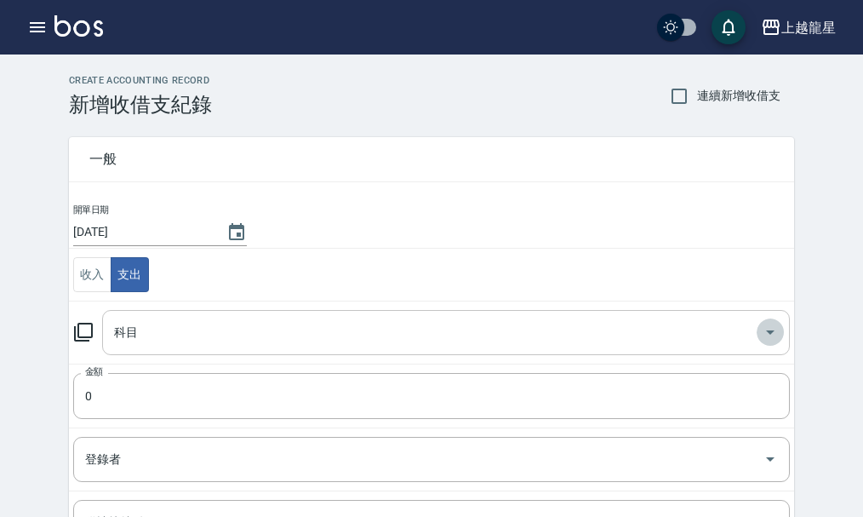
click at [769, 342] on icon "Open" at bounding box center [770, 332] width 20 height 20
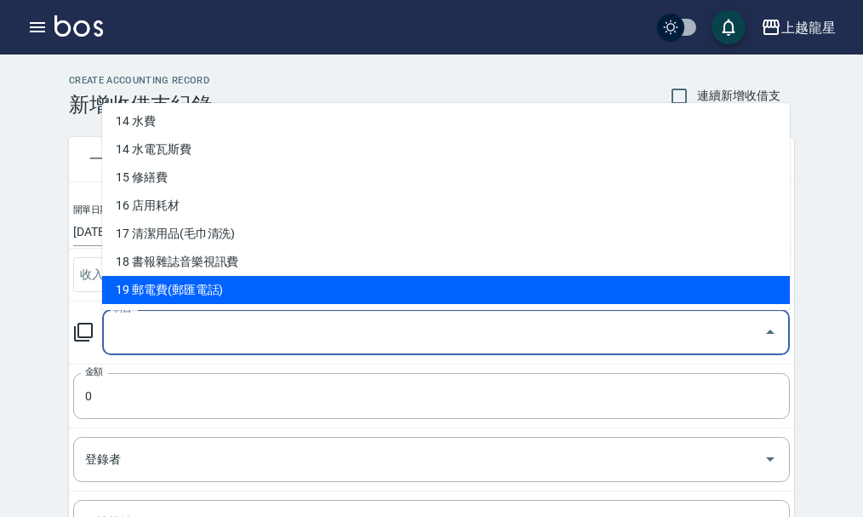
scroll to position [426, 0]
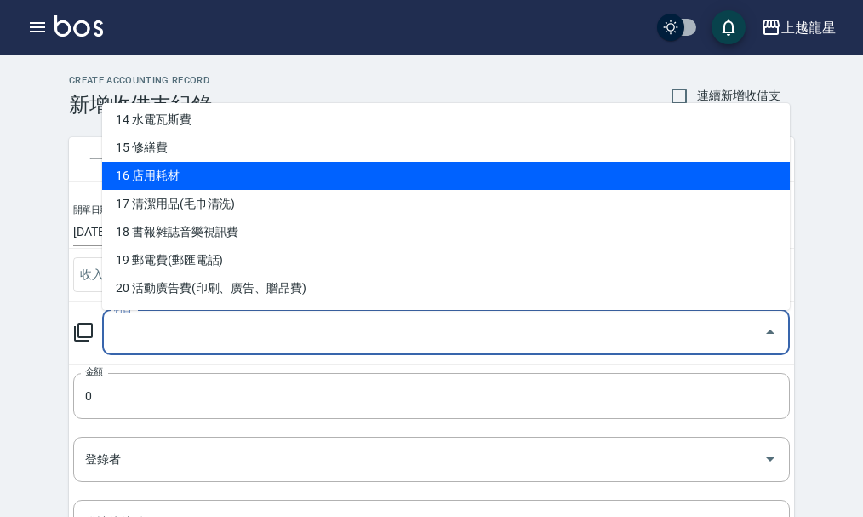
click at [199, 184] on li "16 店用耗材" at bounding box center [446, 176] width 688 height 28
type input "16 店用耗材"
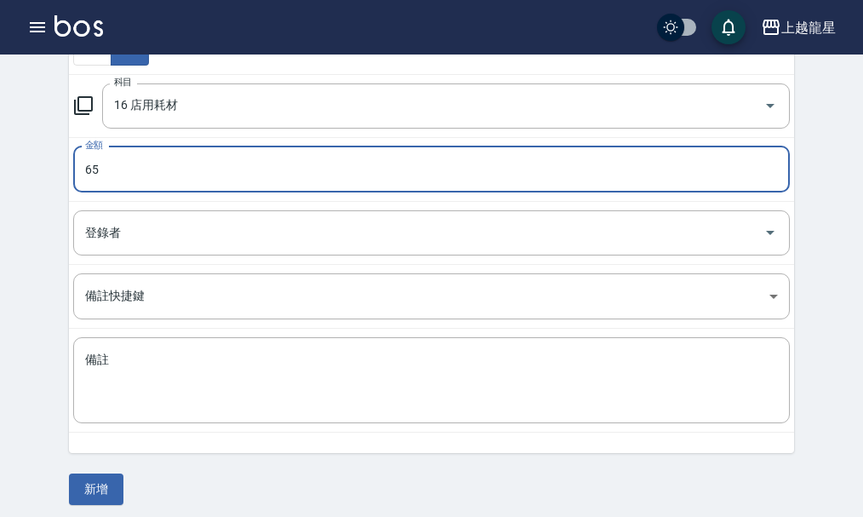
scroll to position [235, 0]
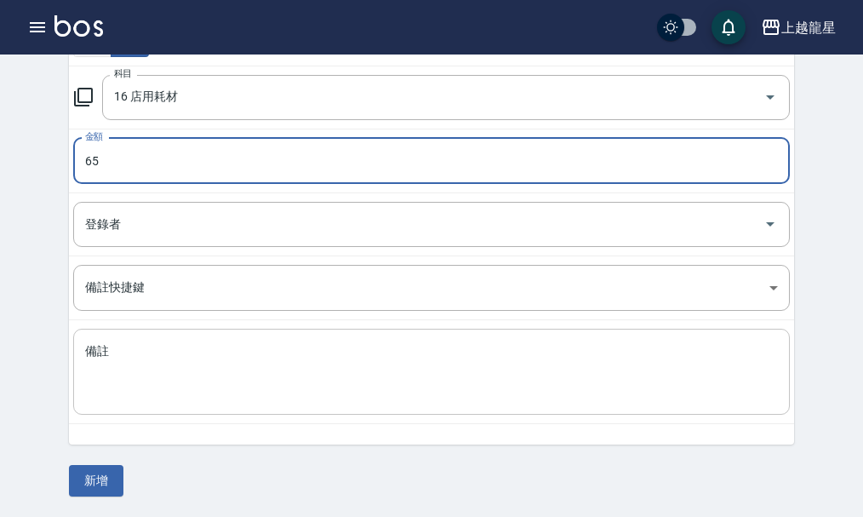
type input "65"
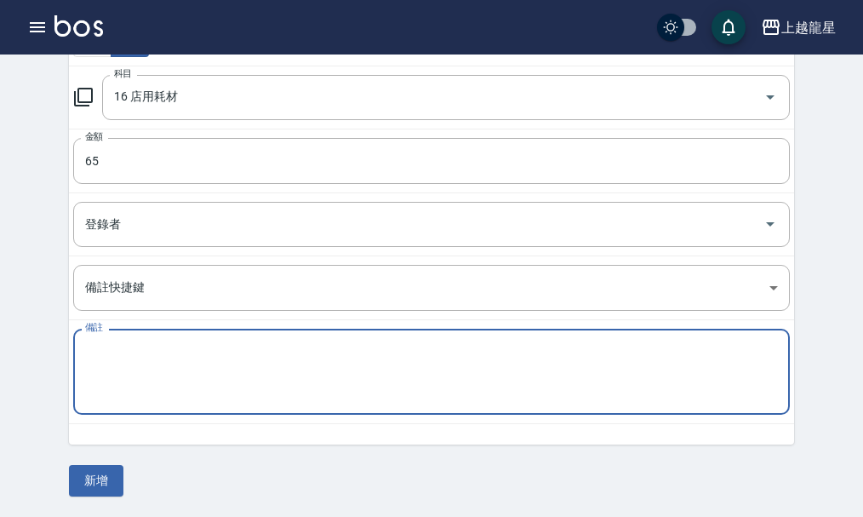
click at [148, 374] on textarea "備註" at bounding box center [431, 372] width 693 height 58
type textarea "x"
type textarea "濾網"
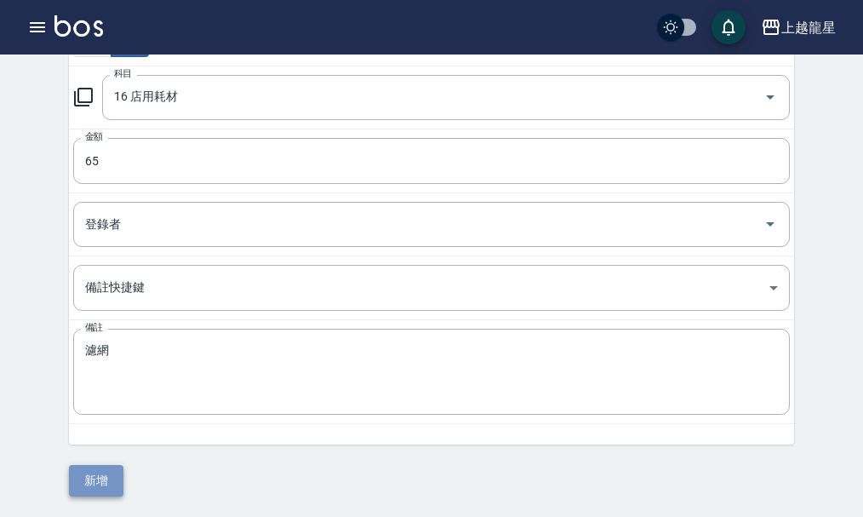
click at [83, 487] on button "新增" at bounding box center [96, 480] width 54 height 31
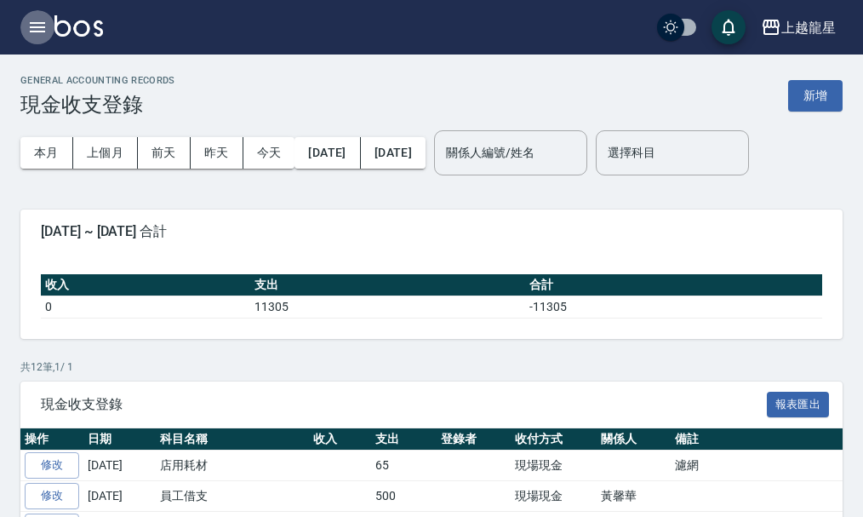
click at [39, 25] on icon "button" at bounding box center [37, 27] width 20 height 20
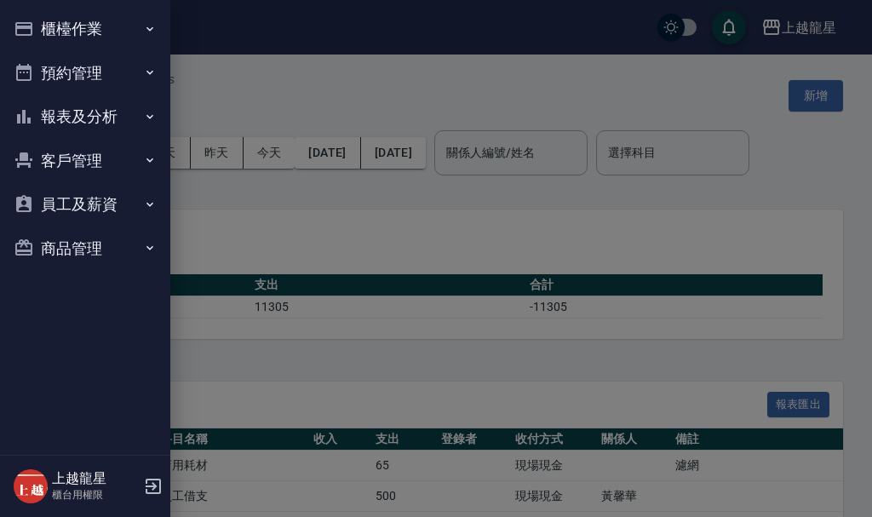
click at [88, 34] on button "櫃檯作業" at bounding box center [85, 29] width 157 height 44
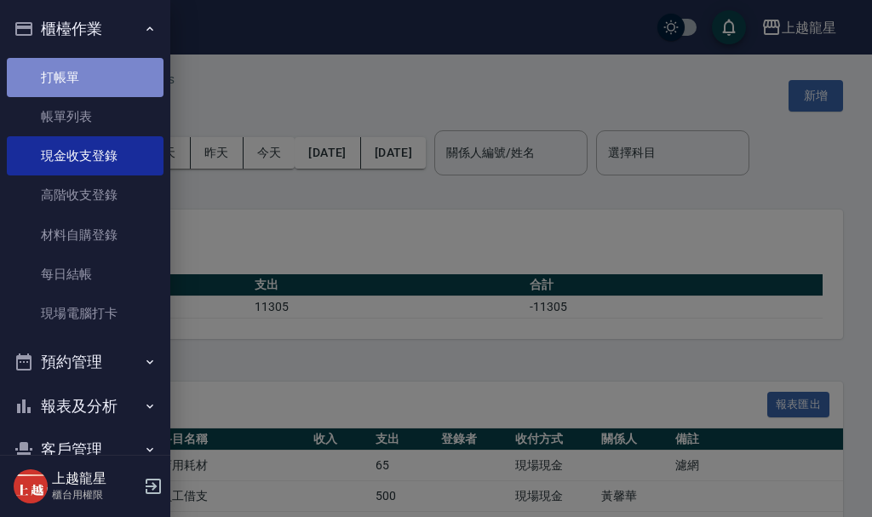
click at [100, 73] on link "打帳單" at bounding box center [85, 77] width 157 height 39
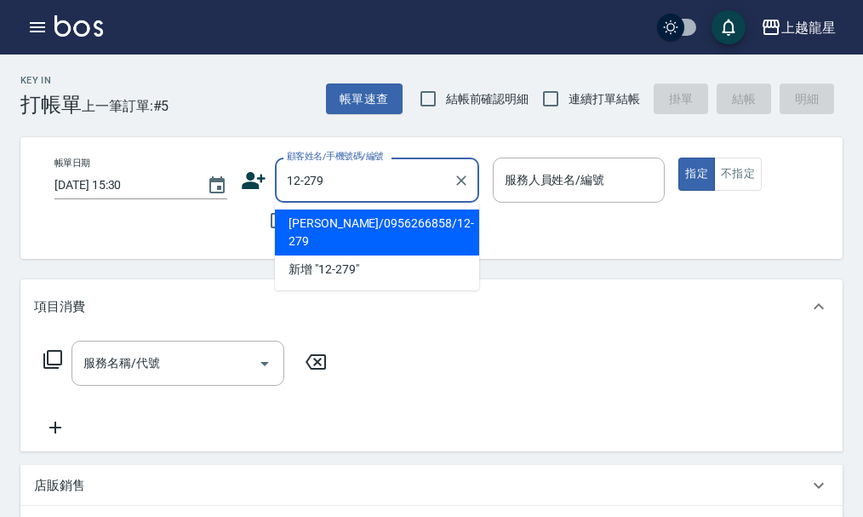
type input "[PERSON_NAME]/0956266858/12-279"
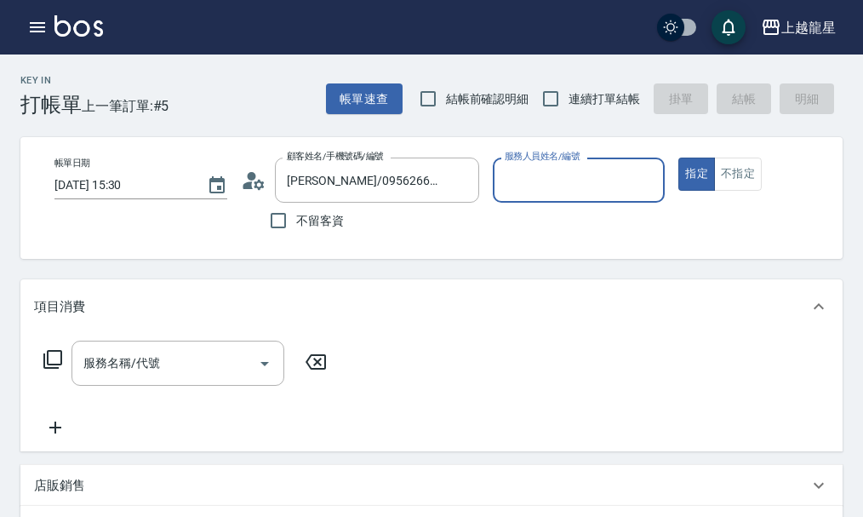
type input "Alisa-10"
click at [180, 363] on input "服務名稱/代號" at bounding box center [165, 363] width 172 height 30
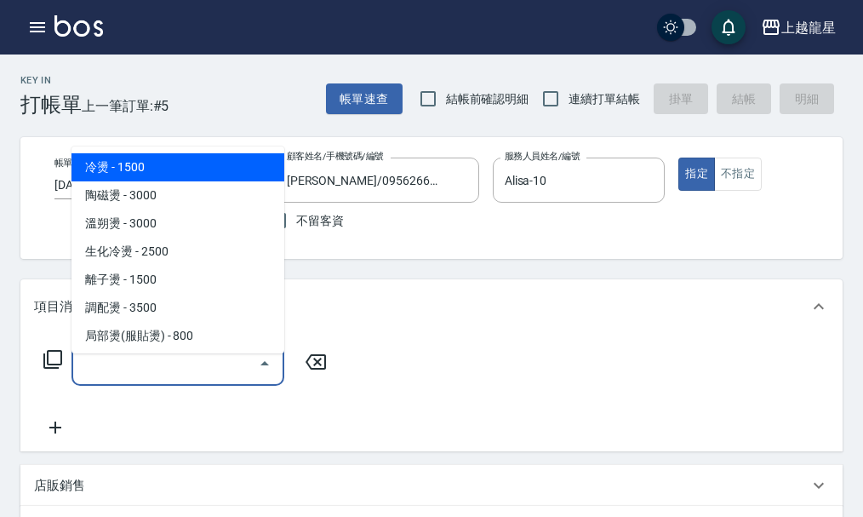
click at [427, 210] on div "不留客資" at bounding box center [360, 221] width 238 height 36
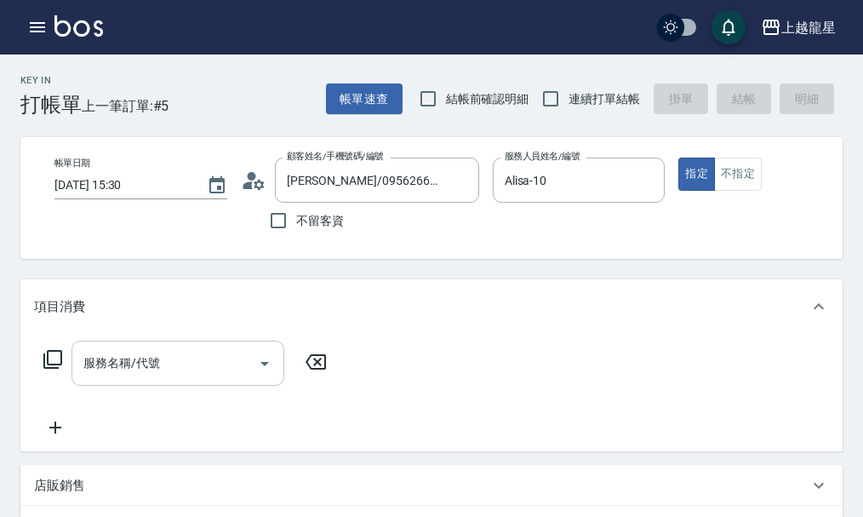
click at [187, 362] on input "服務名稱/代號" at bounding box center [165, 363] width 172 height 30
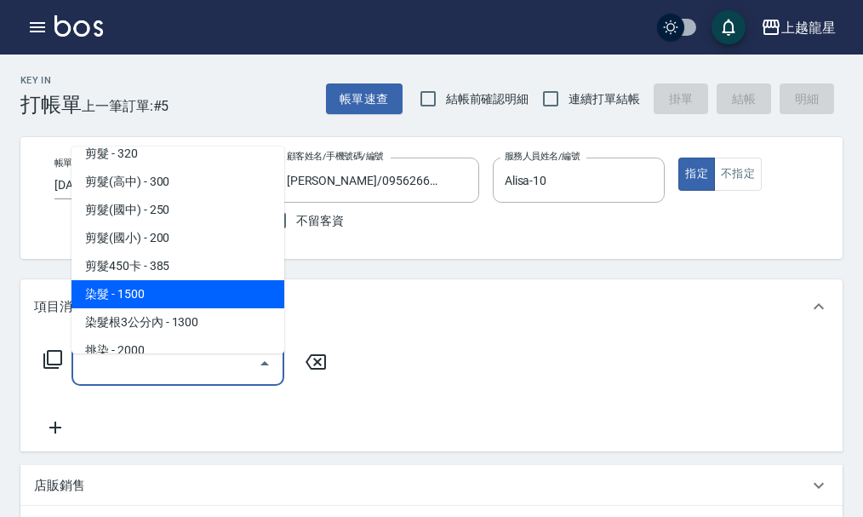
scroll to position [341, 0]
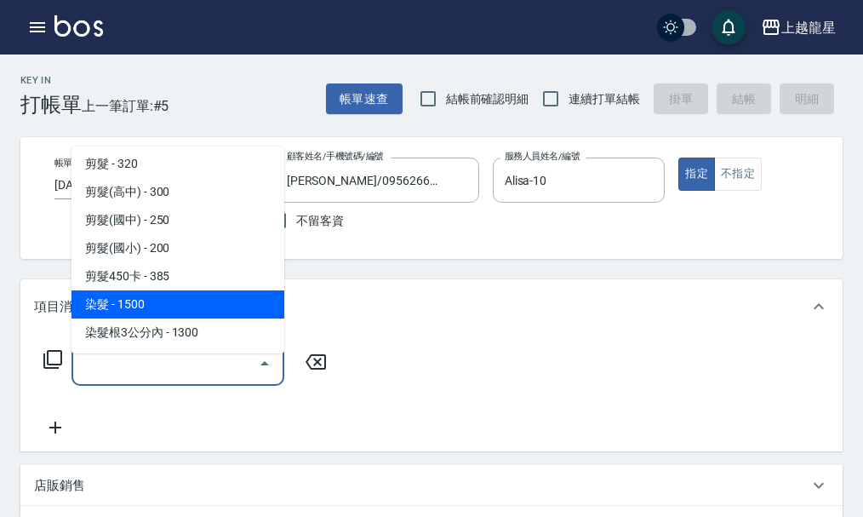
click at [207, 312] on span "染髮 - 1500" at bounding box center [178, 304] width 213 height 28
type input "染髮(400)"
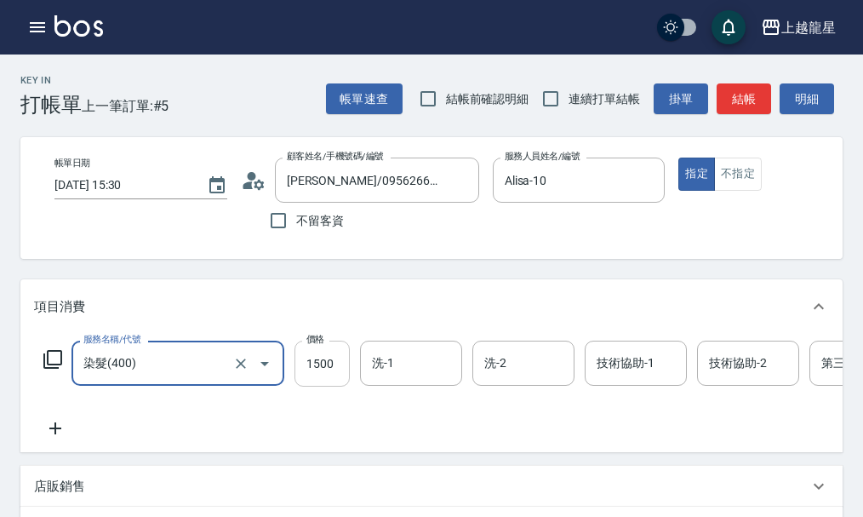
click at [324, 384] on input "1500" at bounding box center [322, 364] width 55 height 46
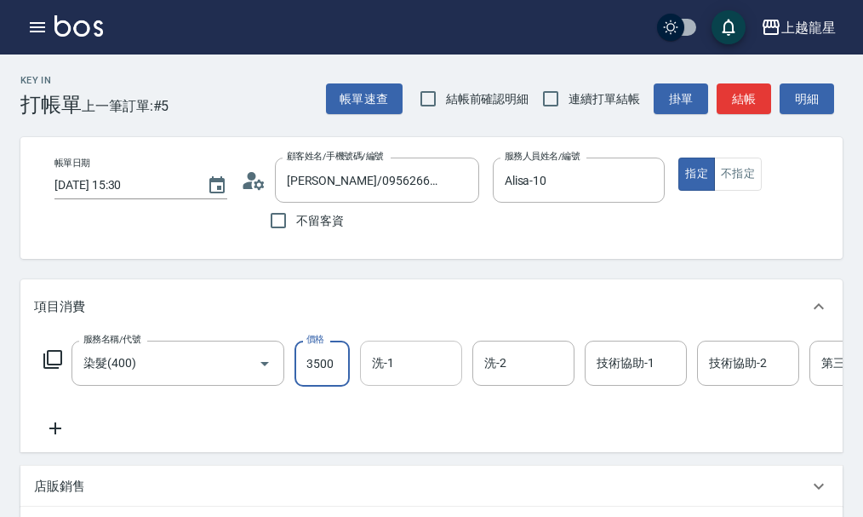
type input "3500"
click at [400, 378] on input "洗-1" at bounding box center [411, 363] width 87 height 30
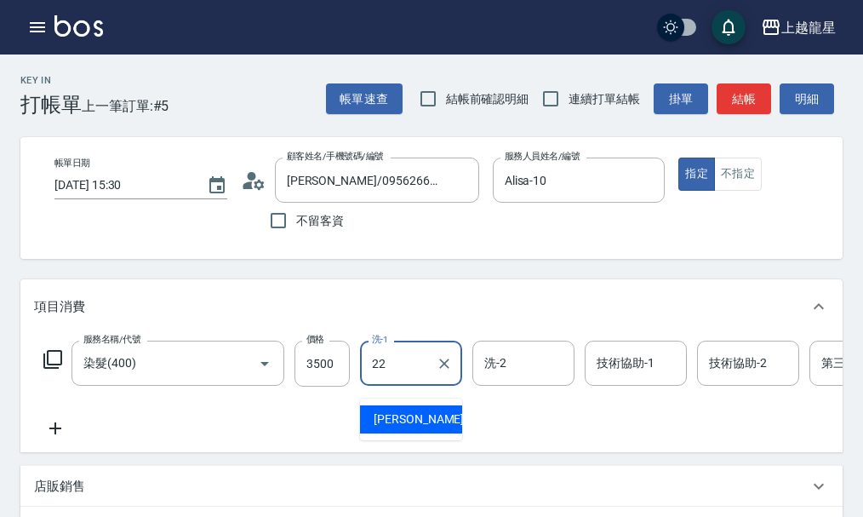
type input "[PERSON_NAME]-22"
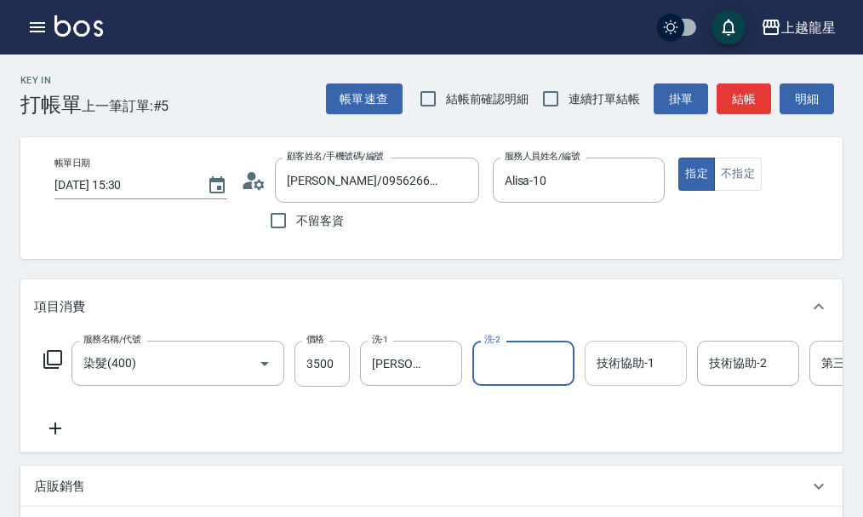
click at [650, 377] on div "技術協助-1 技術協助-1" at bounding box center [636, 363] width 102 height 45
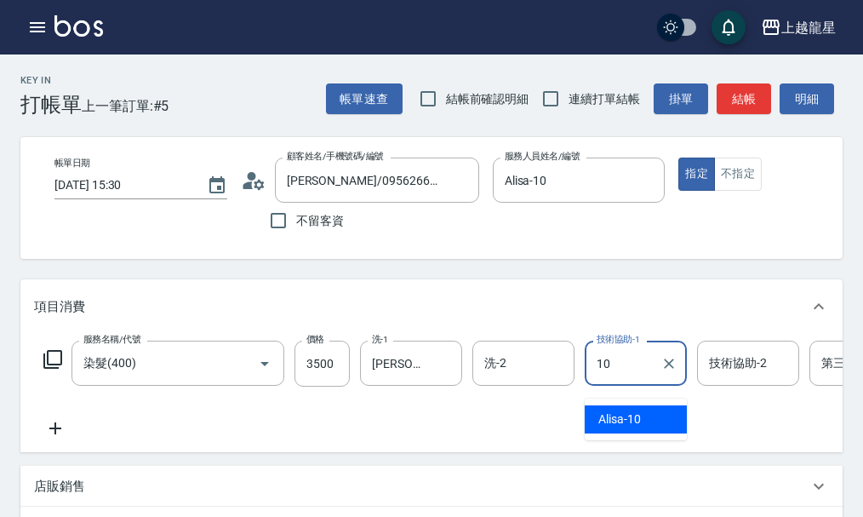
type input "Alisa-10"
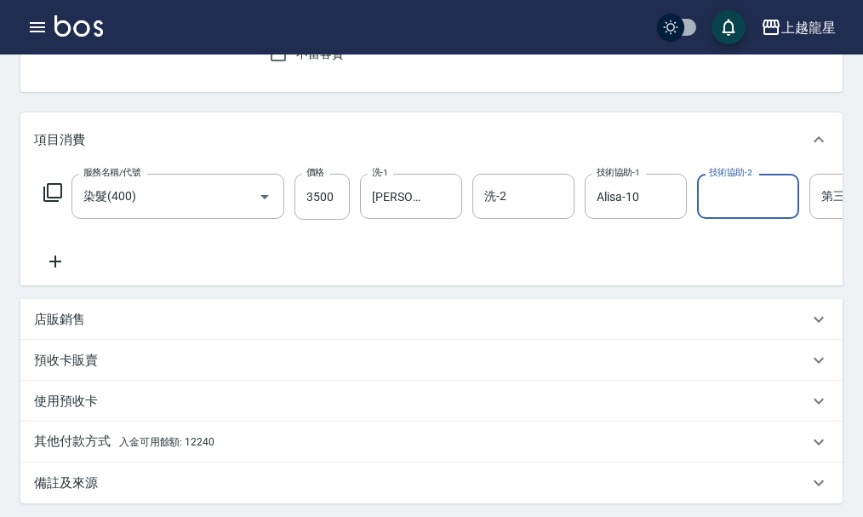
scroll to position [170, 0]
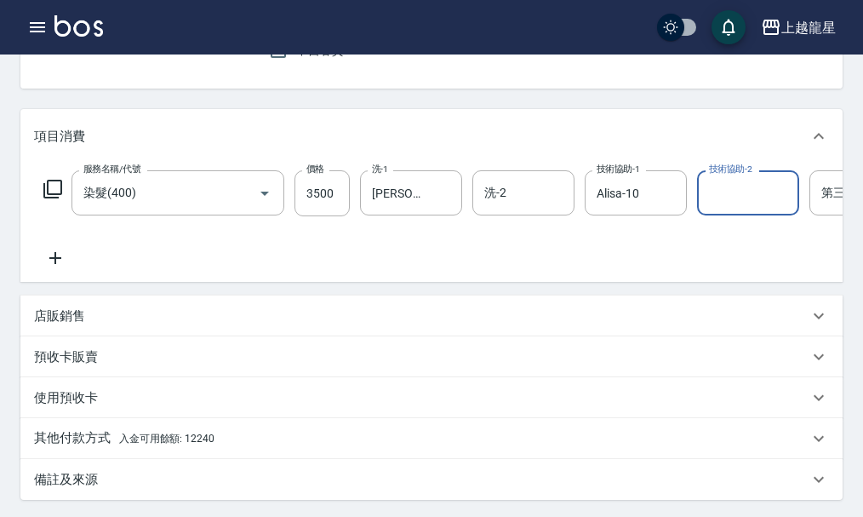
click at [56, 264] on icon at bounding box center [55, 258] width 12 height 12
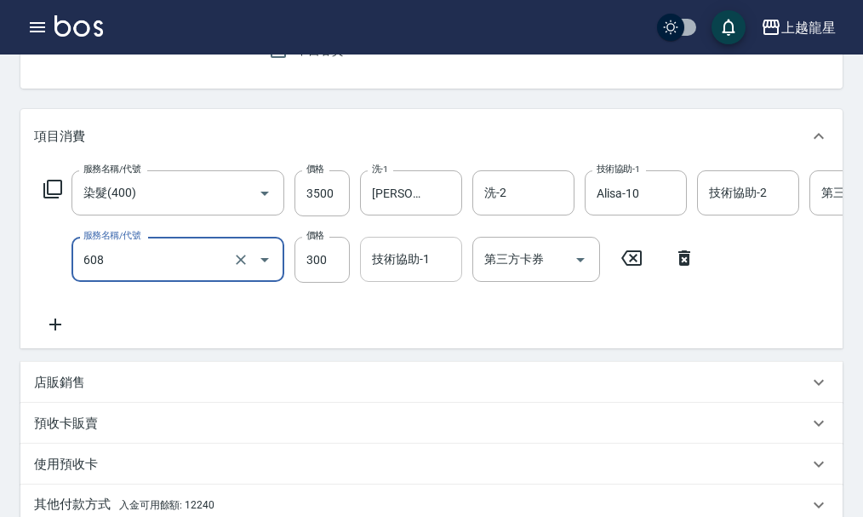
type input "頭皮隔離(608)"
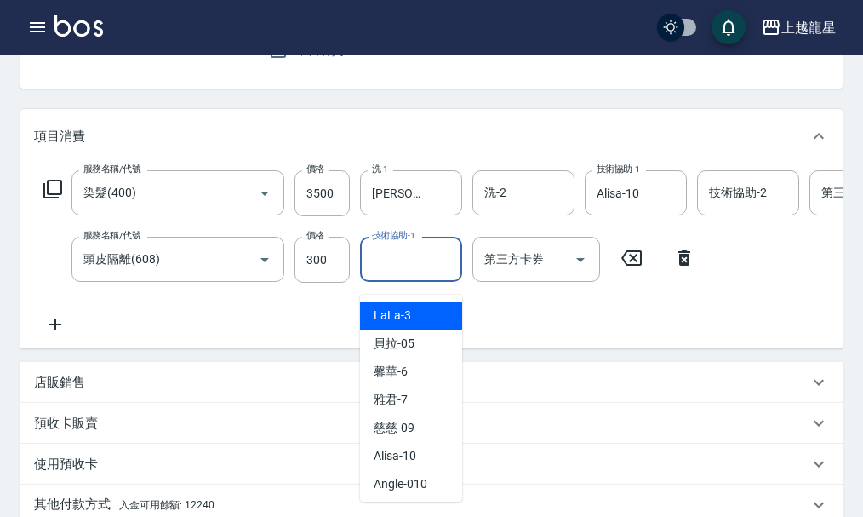
click at [380, 274] on input "技術協助-1" at bounding box center [411, 259] width 87 height 30
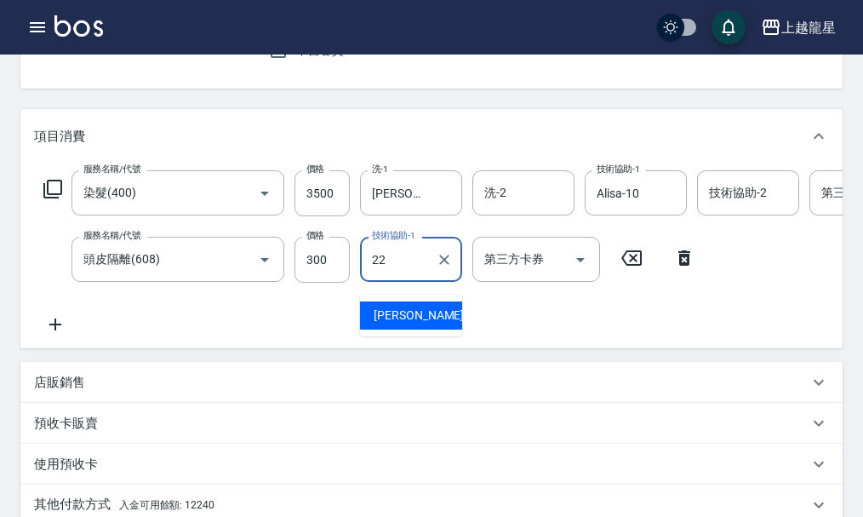
type input "[PERSON_NAME]-22"
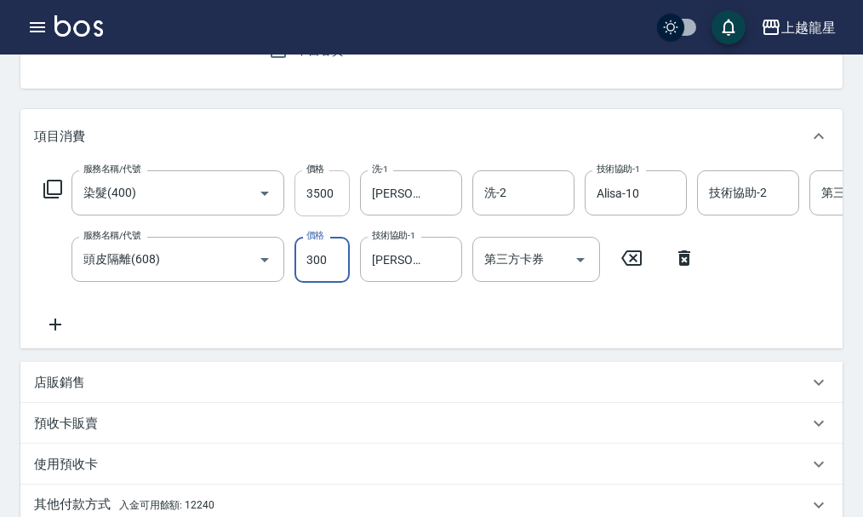
click at [327, 209] on input "3500" at bounding box center [322, 193] width 55 height 46
click at [328, 210] on input "3500" at bounding box center [322, 193] width 55 height 46
type input "3300"
drag, startPoint x: 102, startPoint y: 403, endPoint x: 117, endPoint y: 416, distance: 20.5
click at [114, 392] on div "店販銷售" at bounding box center [421, 383] width 775 height 18
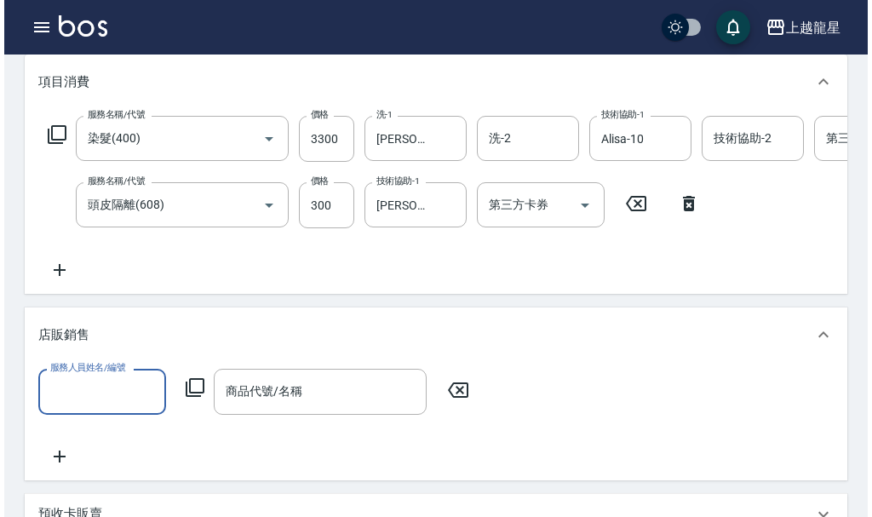
scroll to position [255, 0]
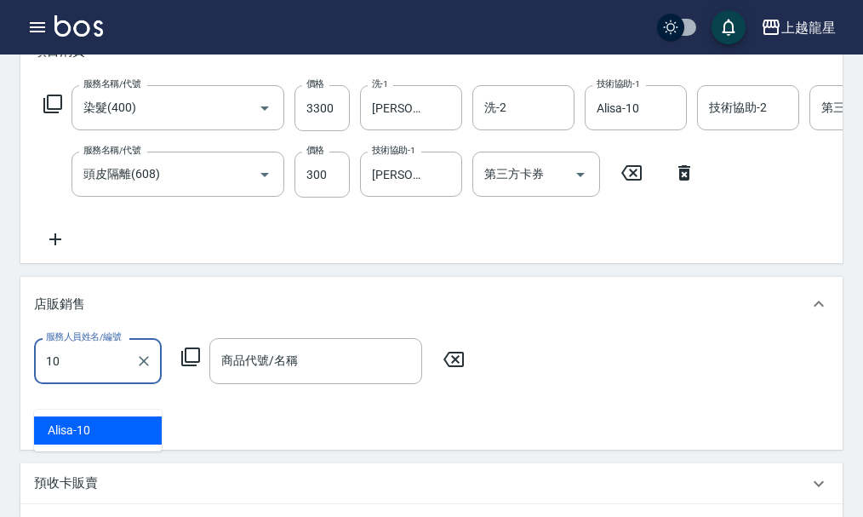
type input "Alisa-10"
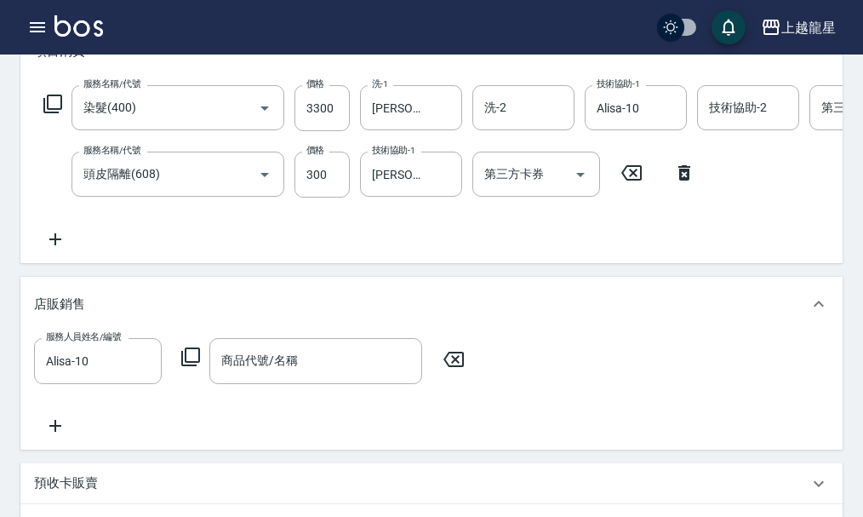
click at [194, 367] on icon at bounding box center [190, 356] width 20 height 20
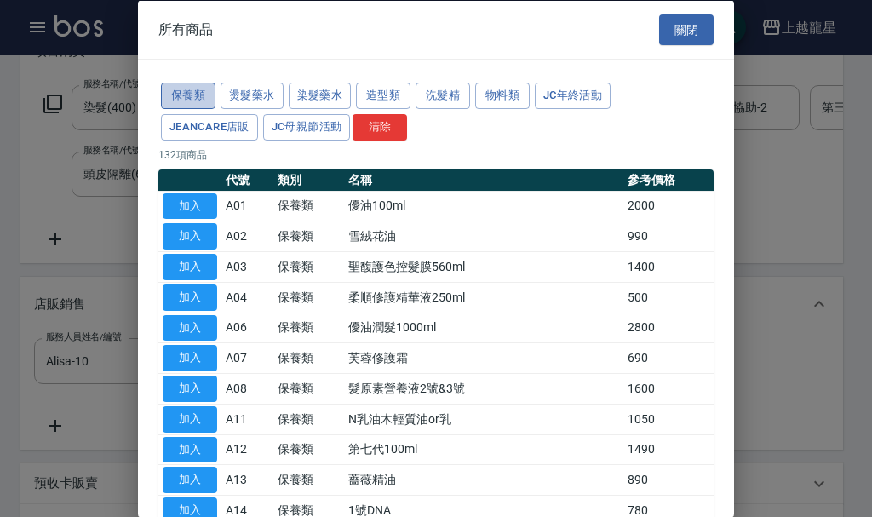
click at [193, 95] on button "保養類" at bounding box center [188, 96] width 54 height 26
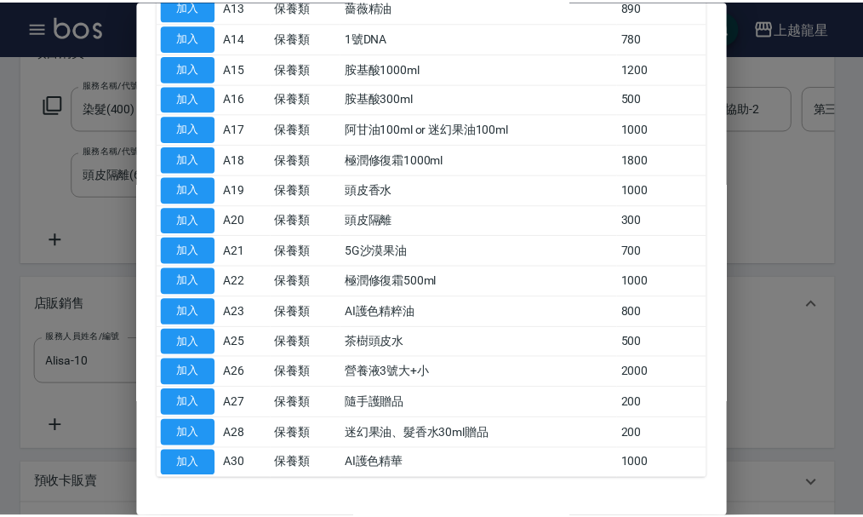
scroll to position [511, 0]
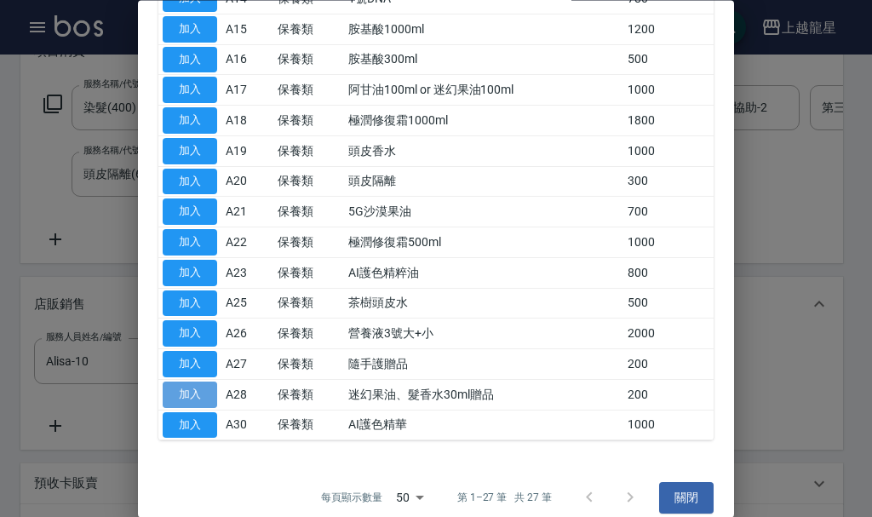
click at [199, 399] on button "加入" at bounding box center [190, 394] width 54 height 26
type input "迷幻果油、髮香水30ml贈品"
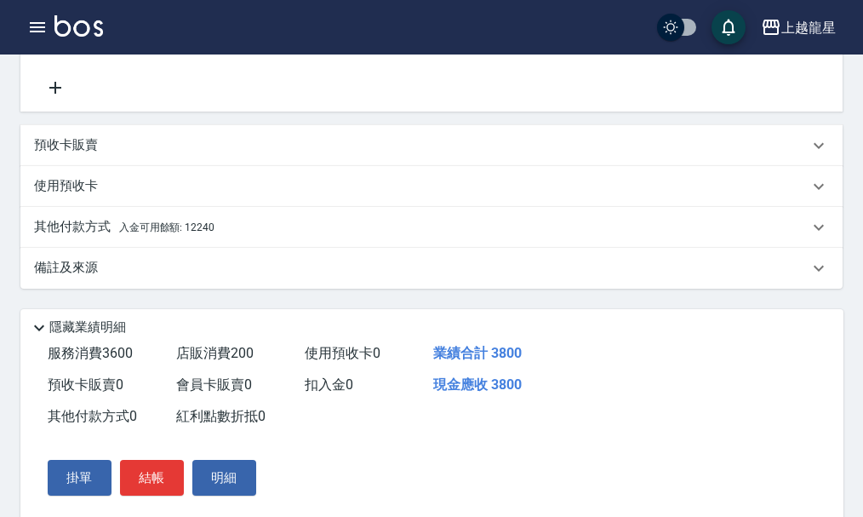
scroll to position [674, 0]
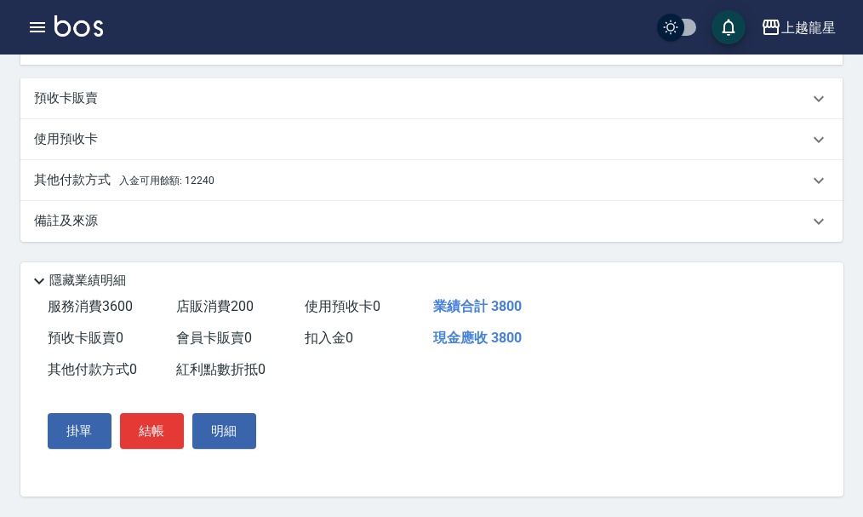
click at [144, 175] on span "入金可用餘額: 12240" at bounding box center [166, 181] width 95 height 12
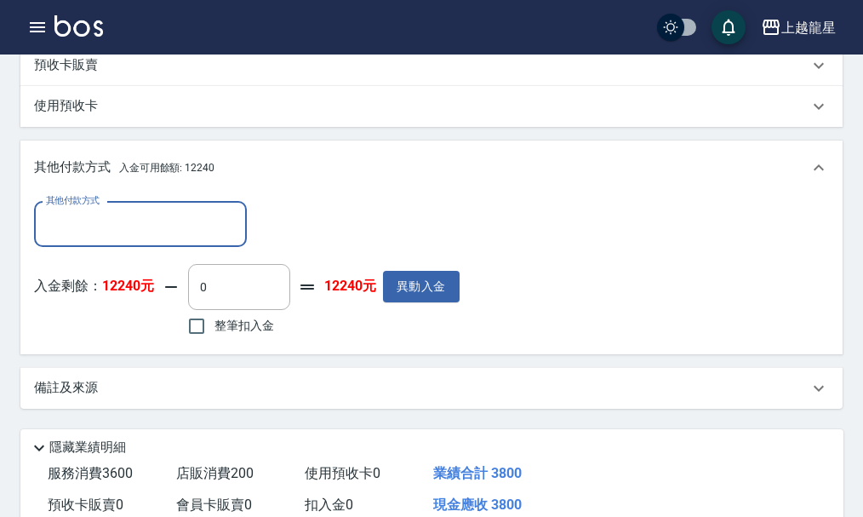
scroll to position [0, 0]
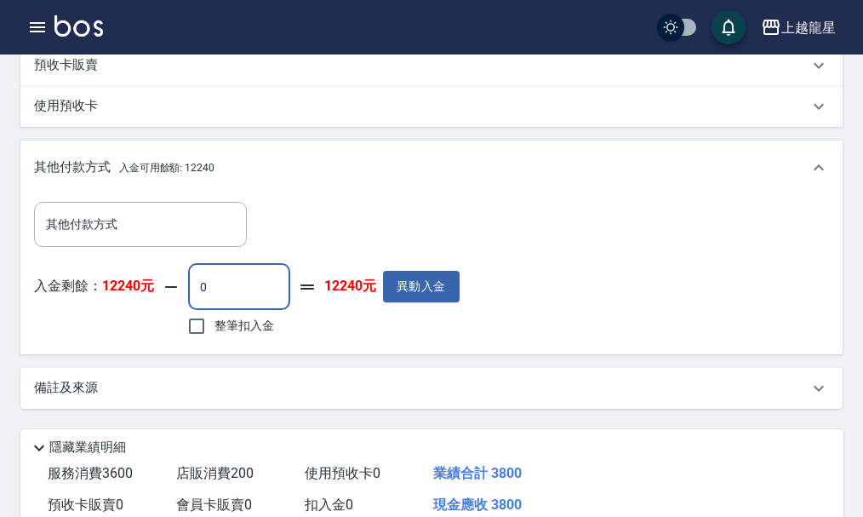
click at [216, 306] on input "0" at bounding box center [239, 287] width 102 height 46
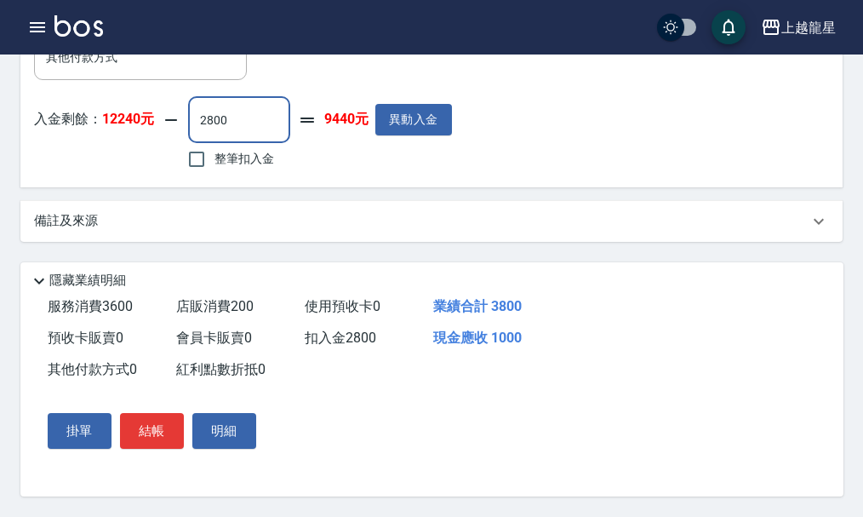
scroll to position [874, 0]
type input "2800"
click at [151, 428] on button "結帳" at bounding box center [152, 431] width 64 height 36
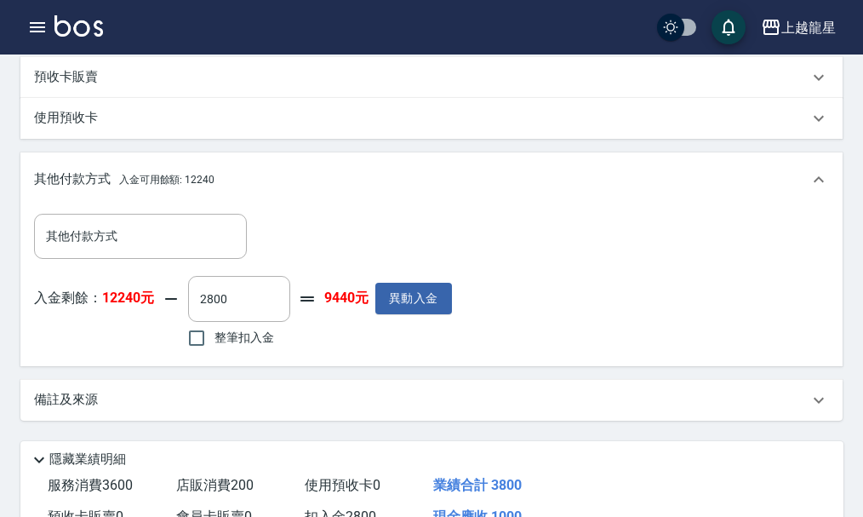
scroll to position [534, 0]
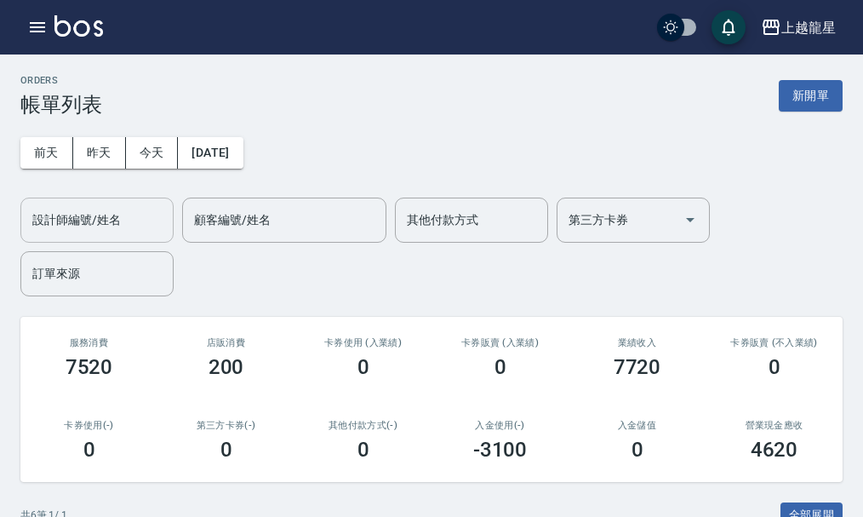
drag, startPoint x: 71, startPoint y: 224, endPoint x: 81, endPoint y: 236, distance: 15.7
click at [72, 226] on input "設計師編號/姓名" at bounding box center [97, 220] width 138 height 30
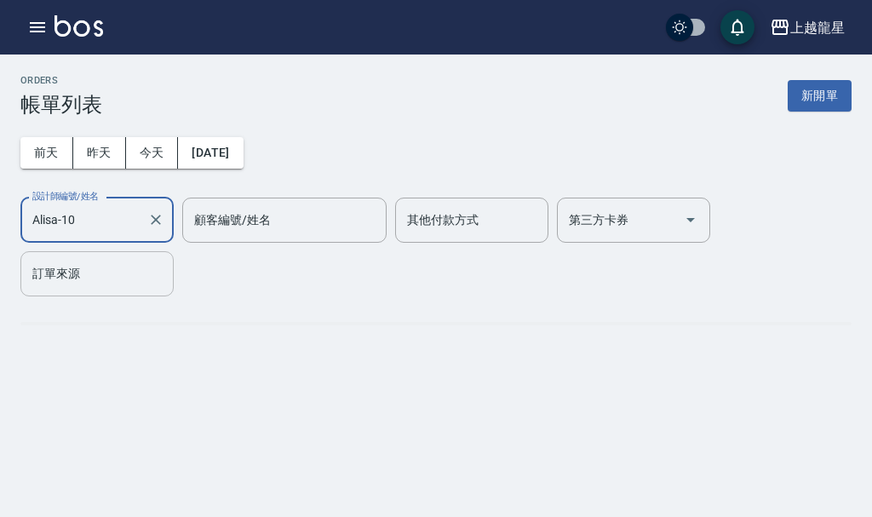
type input "Alisa-10"
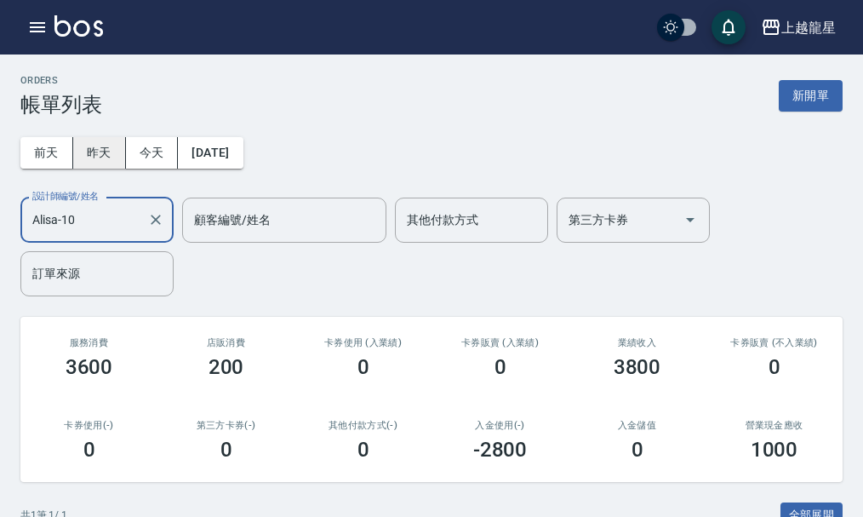
click at [110, 149] on button "昨天" at bounding box center [99, 152] width 53 height 31
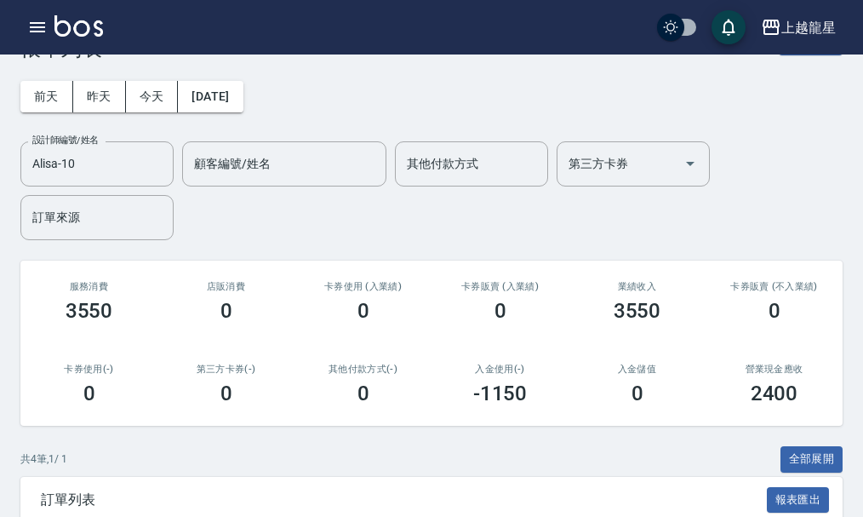
scroll to position [341, 0]
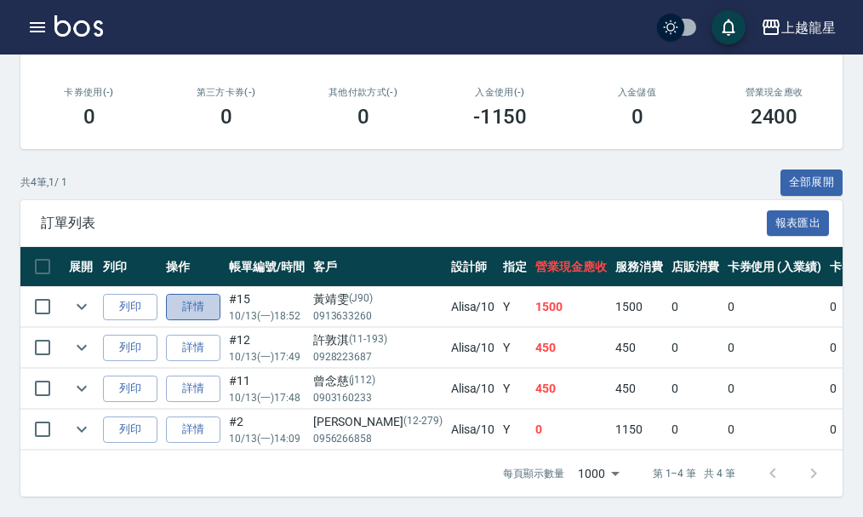
click at [192, 295] on link "詳情" at bounding box center [193, 307] width 54 height 26
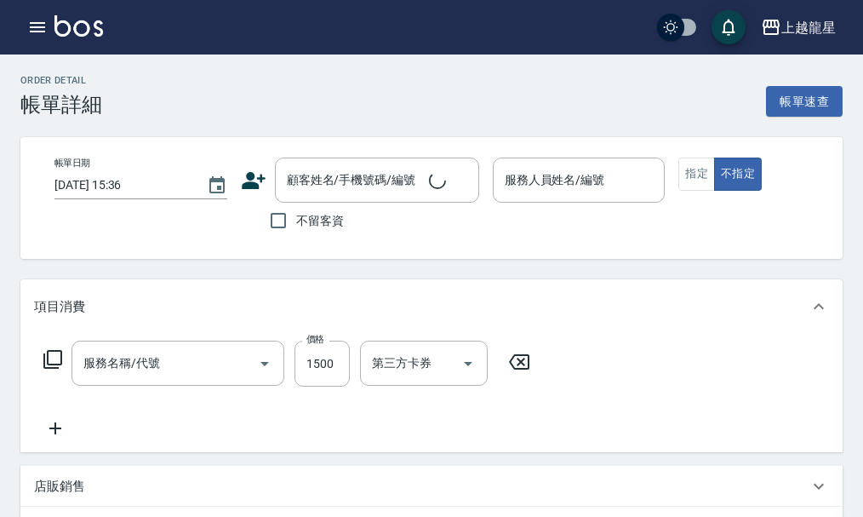
type input "[DATE] 18:52"
type input "Alisa-10"
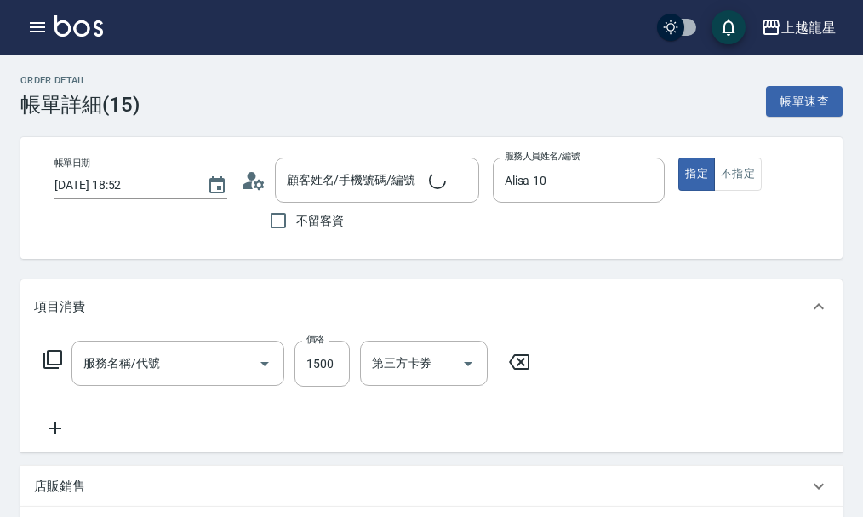
type input "冷燙(201)"
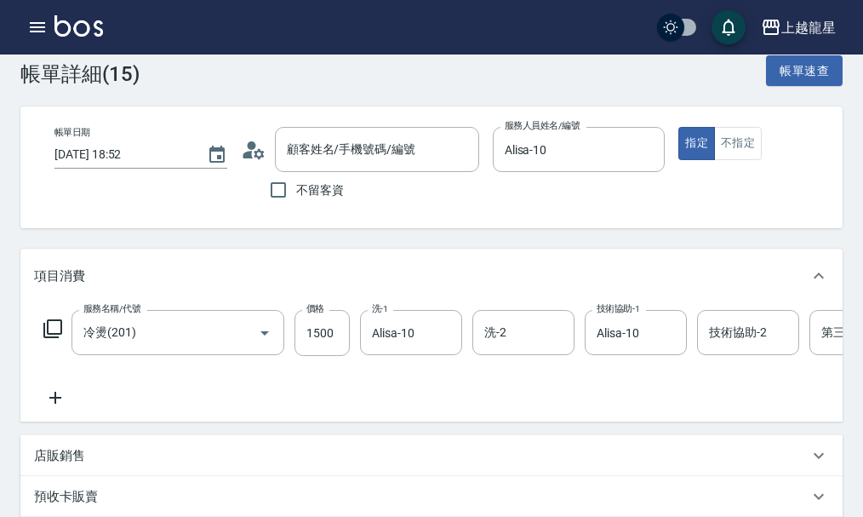
type input "[PERSON_NAME]/0913633260/J90"
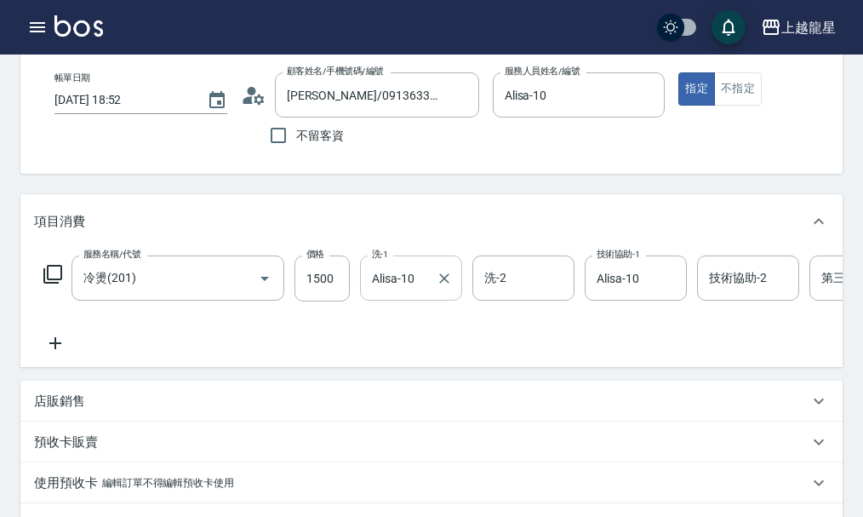
click at [416, 289] on input "Alisa-10" at bounding box center [398, 278] width 61 height 30
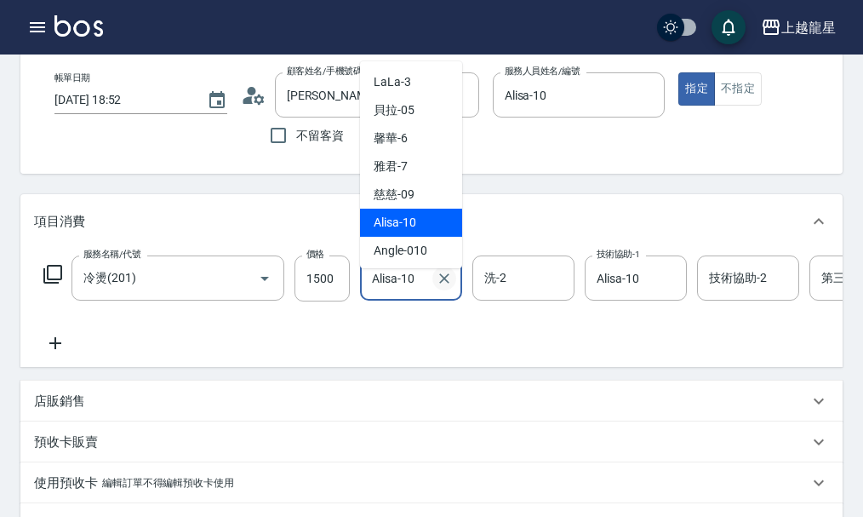
click at [444, 283] on icon "Clear" at bounding box center [444, 278] width 10 height 10
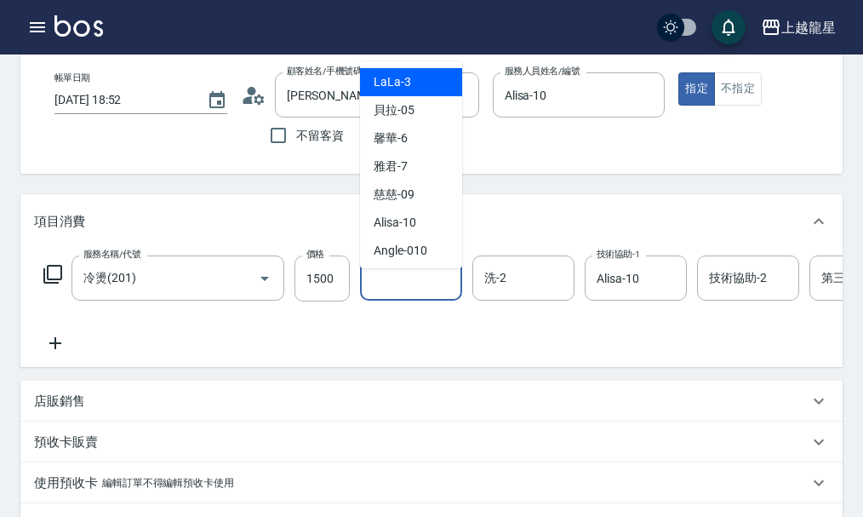
click at [374, 293] on input "洗-1" at bounding box center [411, 278] width 87 height 30
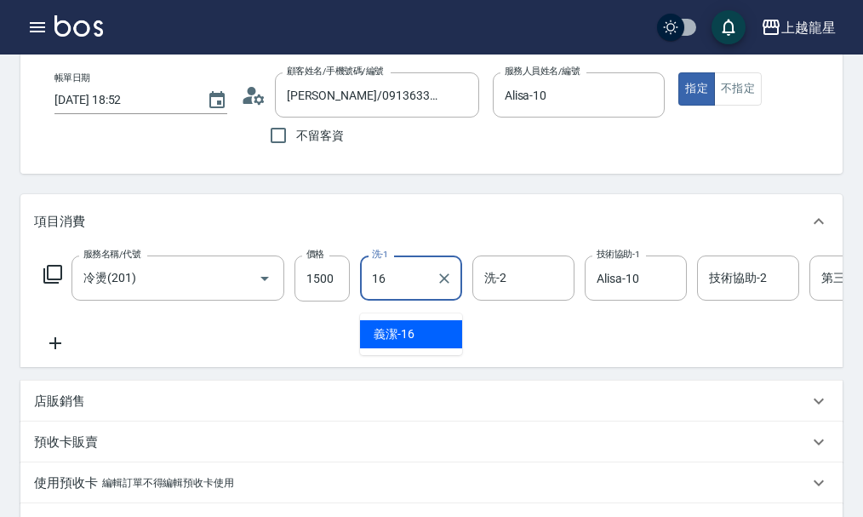
type input "義潔-16"
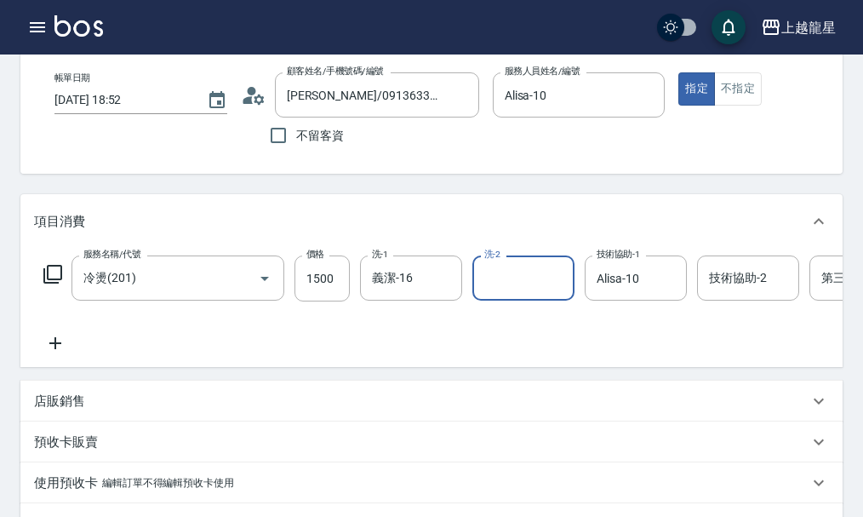
click at [385, 367] on div "服務名稱/代號 冷燙(201) 服務名稱/代號 價格 1500 價格 洗-1 義潔-16 洗-1 洗-2 洗-2 技術協助-1 Alisa-10 技術協助-1…" at bounding box center [431, 308] width 822 height 118
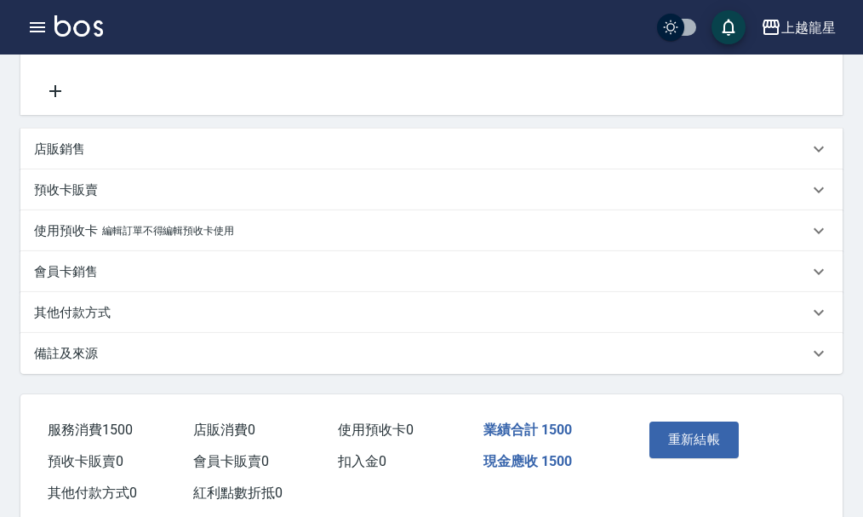
scroll to position [404, 0]
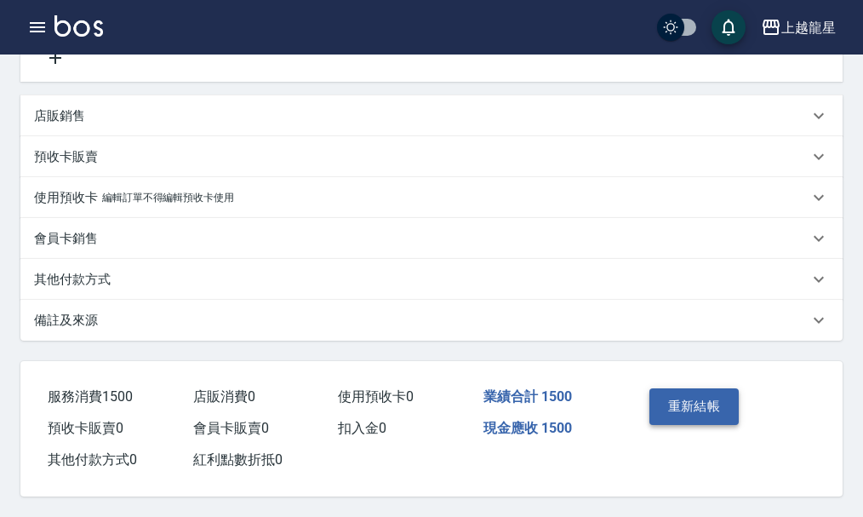
click at [728, 393] on button "重新結帳" at bounding box center [695, 406] width 90 height 36
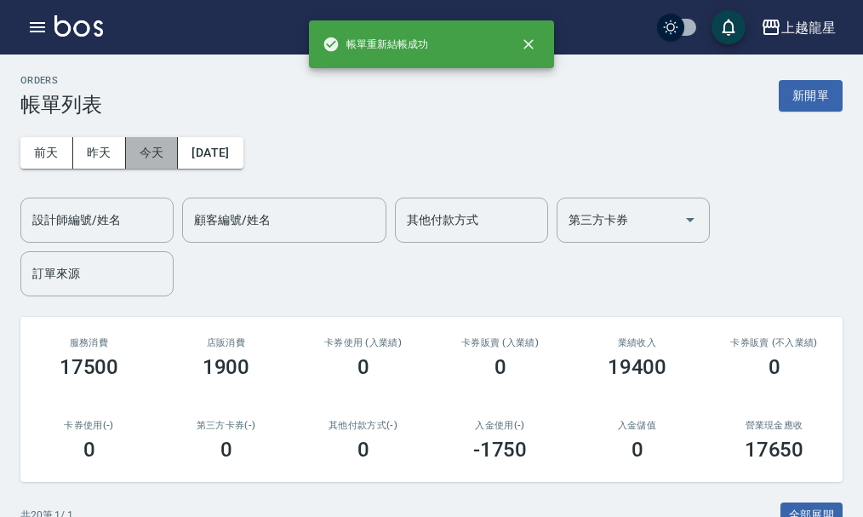
click at [155, 157] on button "今天" at bounding box center [152, 152] width 53 height 31
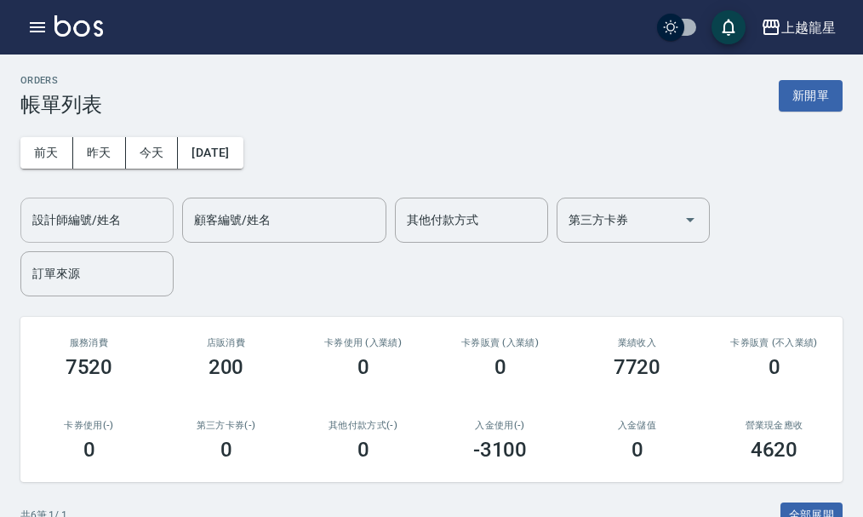
click at [132, 224] on input "設計師編號/姓名" at bounding box center [97, 220] width 138 height 30
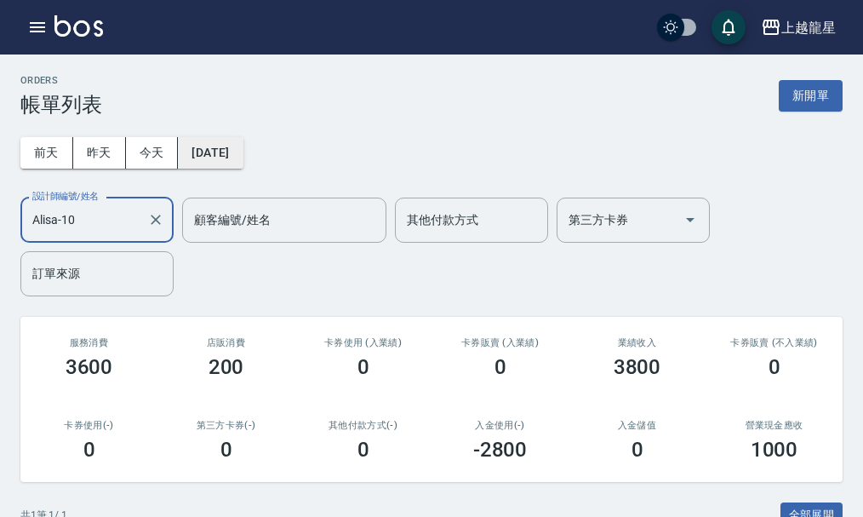
type input "Alisa-10"
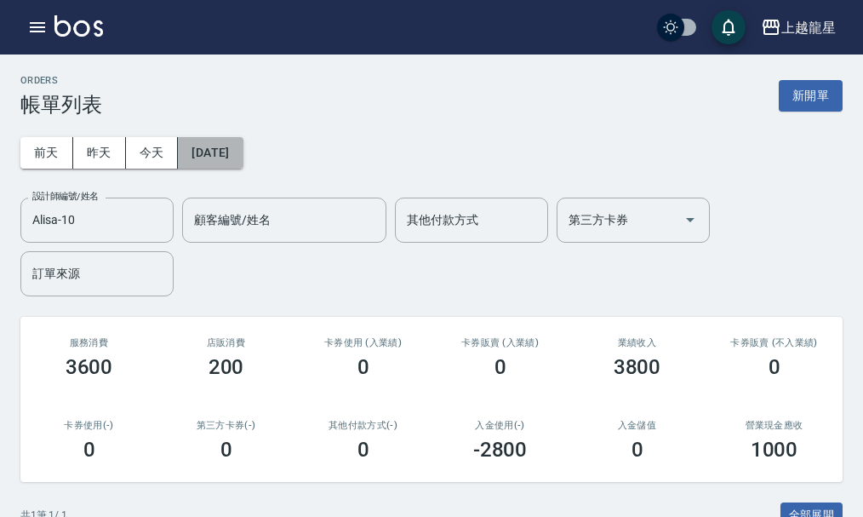
click at [236, 151] on button "[DATE]" at bounding box center [210, 152] width 65 height 31
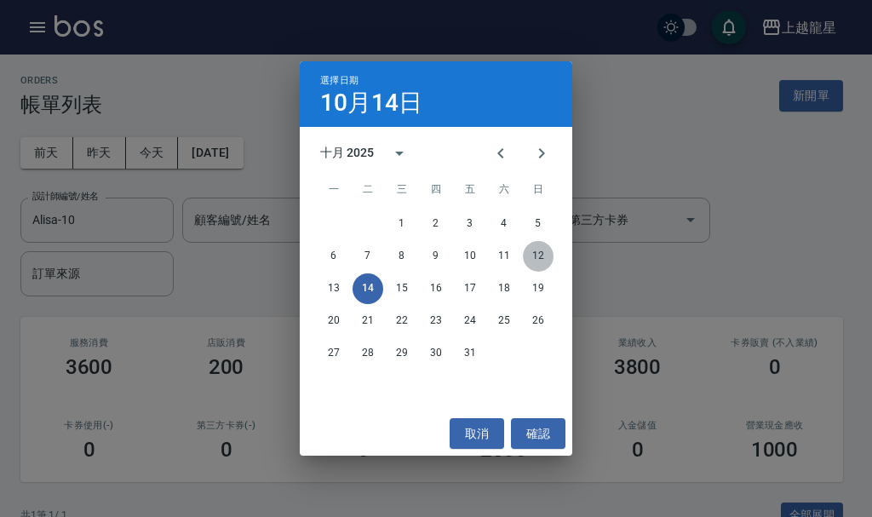
click at [532, 260] on button "12" at bounding box center [538, 256] width 31 height 31
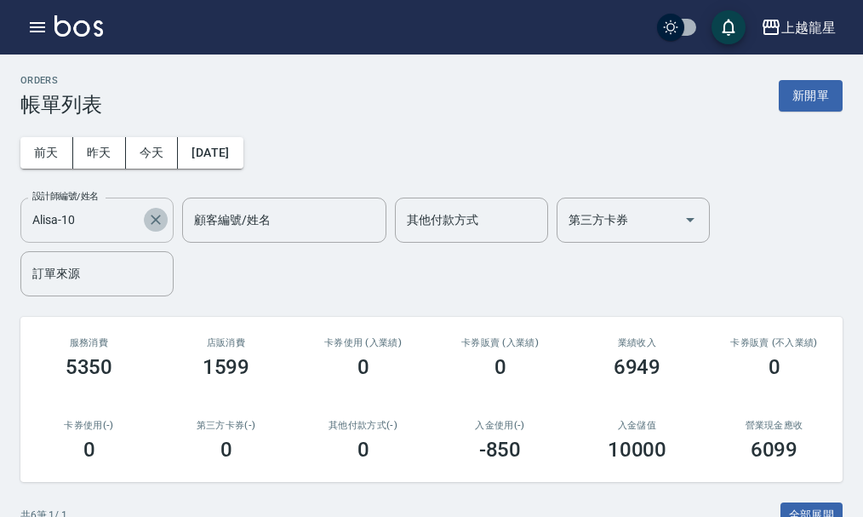
click at [154, 223] on icon "Clear" at bounding box center [155, 219] width 17 height 17
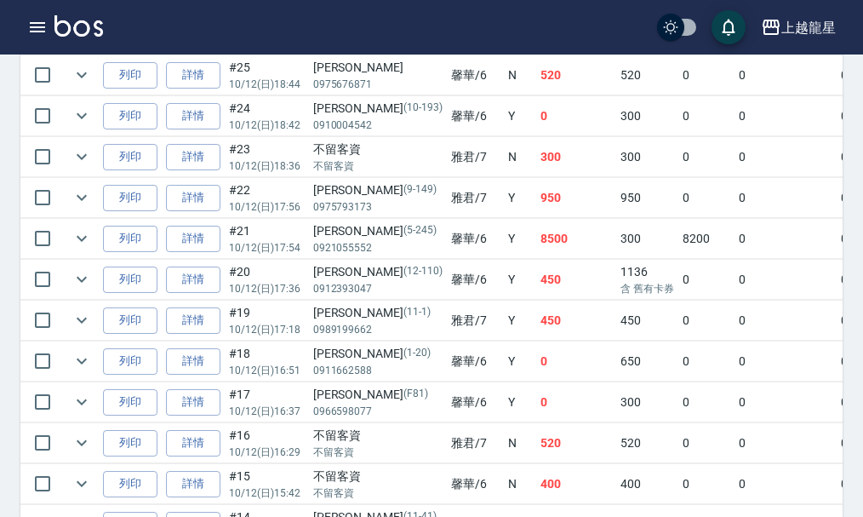
scroll to position [851, 0]
click at [89, 241] on icon "expand row" at bounding box center [82, 237] width 20 height 20
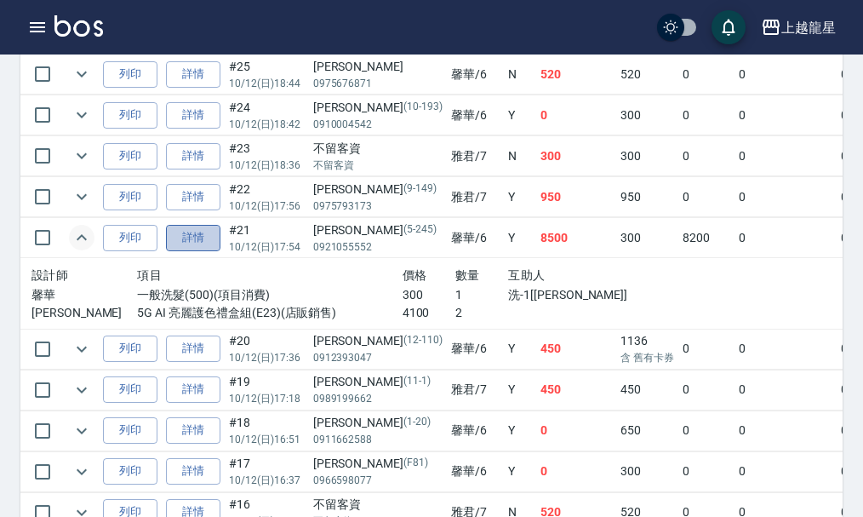
click at [197, 237] on link "詳情" at bounding box center [193, 238] width 54 height 26
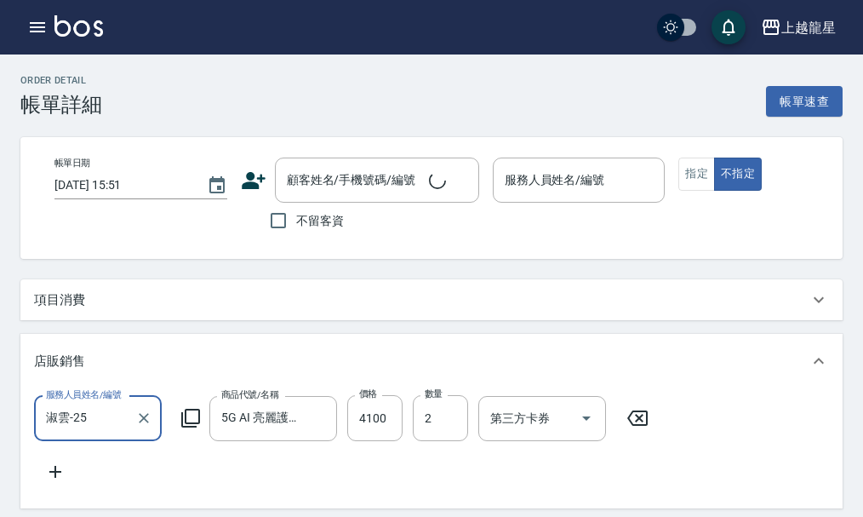
type input "[DATE] 17:54"
type input "馨華-6"
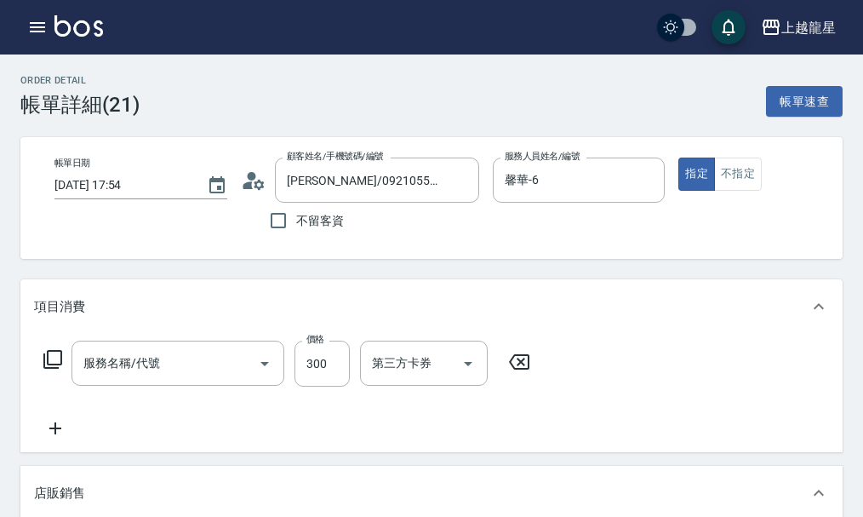
type input "[PERSON_NAME]/0921055552/5-245"
type input "一般洗髮(500)"
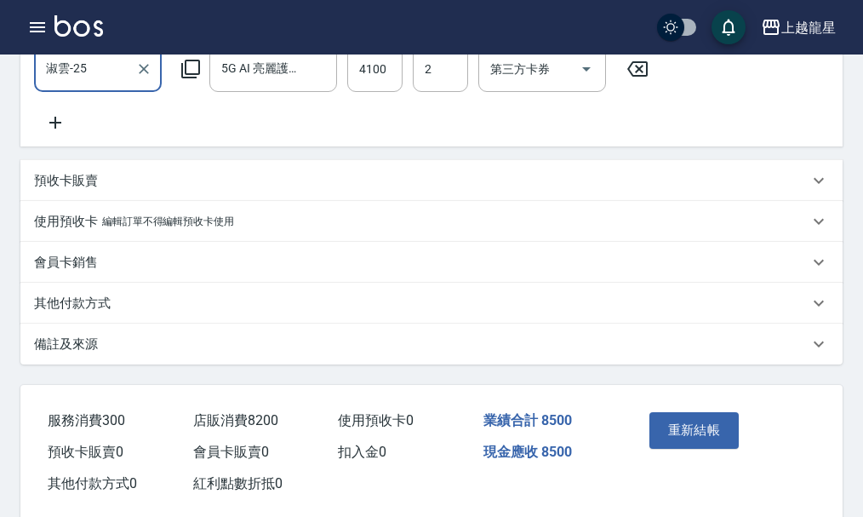
scroll to position [538, 0]
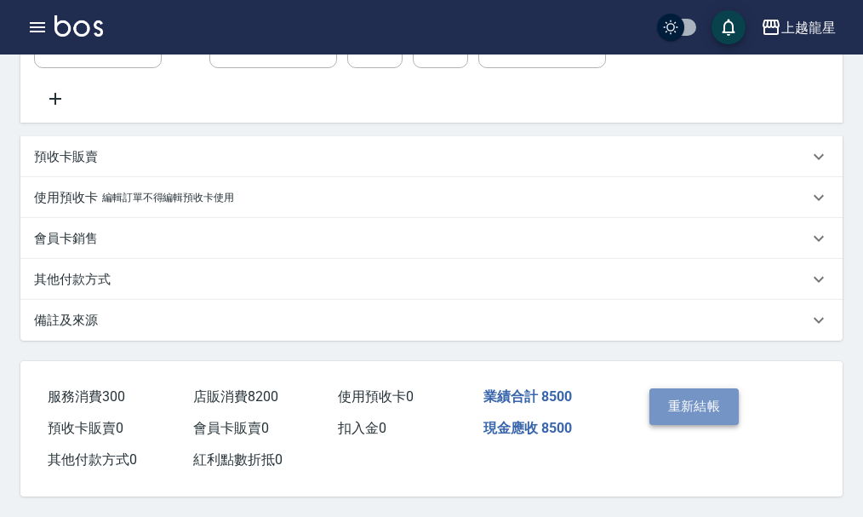
click at [713, 388] on button "重新結帳" at bounding box center [695, 406] width 90 height 36
